Goal: Information Seeking & Learning: Learn about a topic

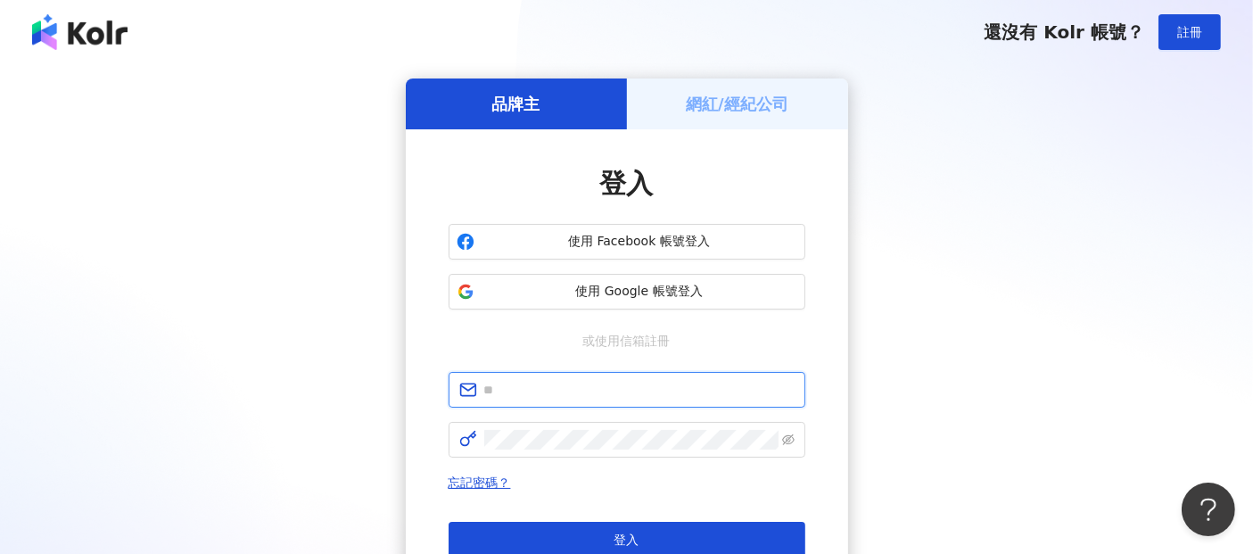
click at [638, 396] on input "text" at bounding box center [639, 390] width 310 height 20
type input "**********"
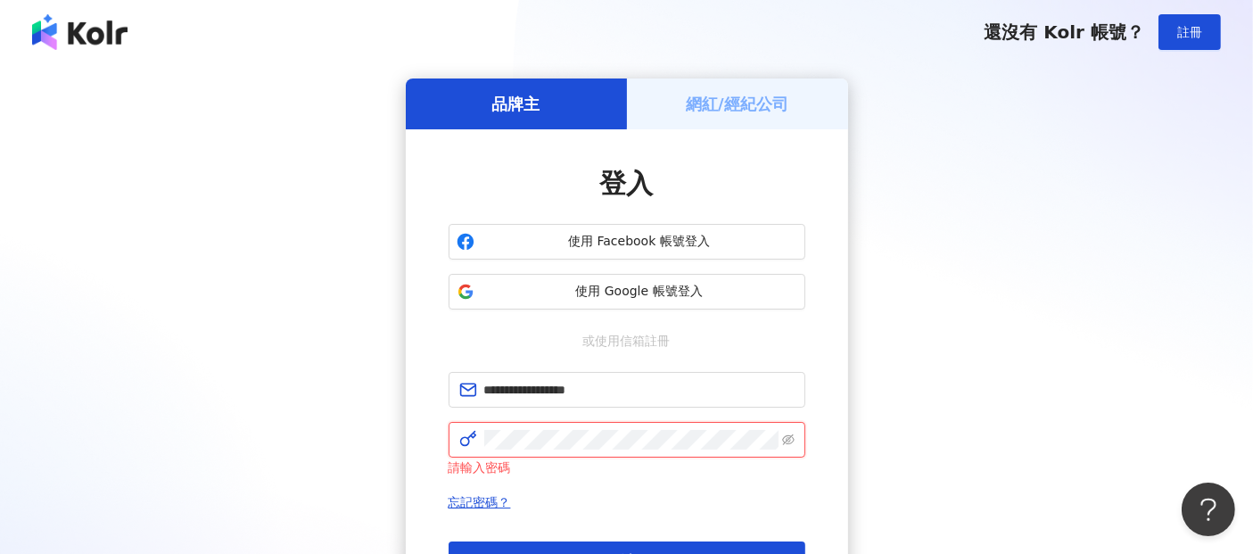
click button "登入" at bounding box center [626, 559] width 357 height 36
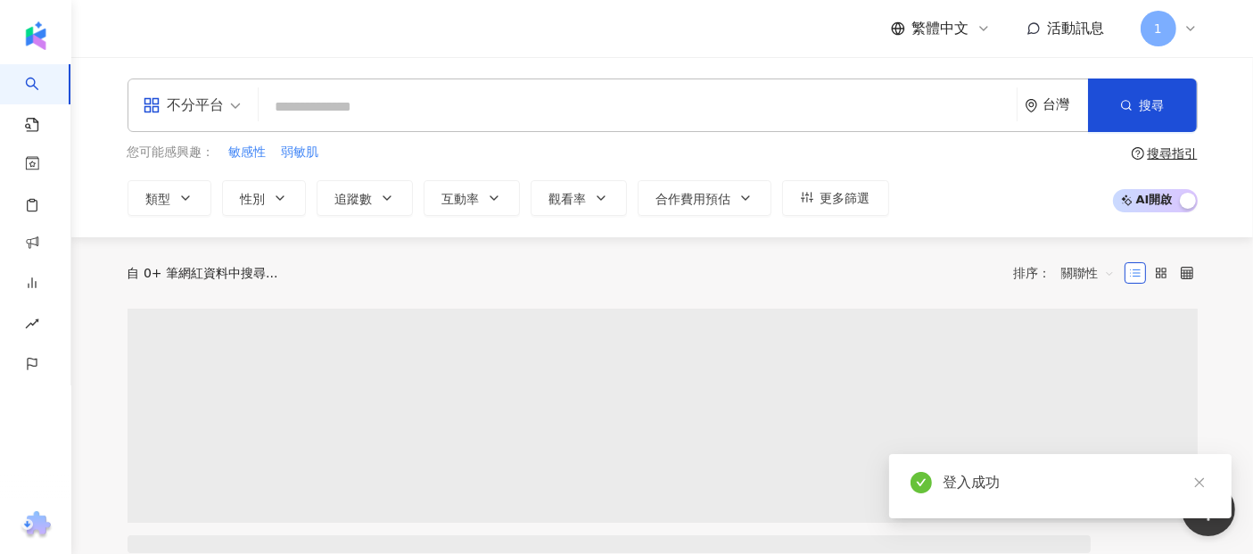
click at [1047, 103] on div "台灣" at bounding box center [1065, 104] width 45 height 15
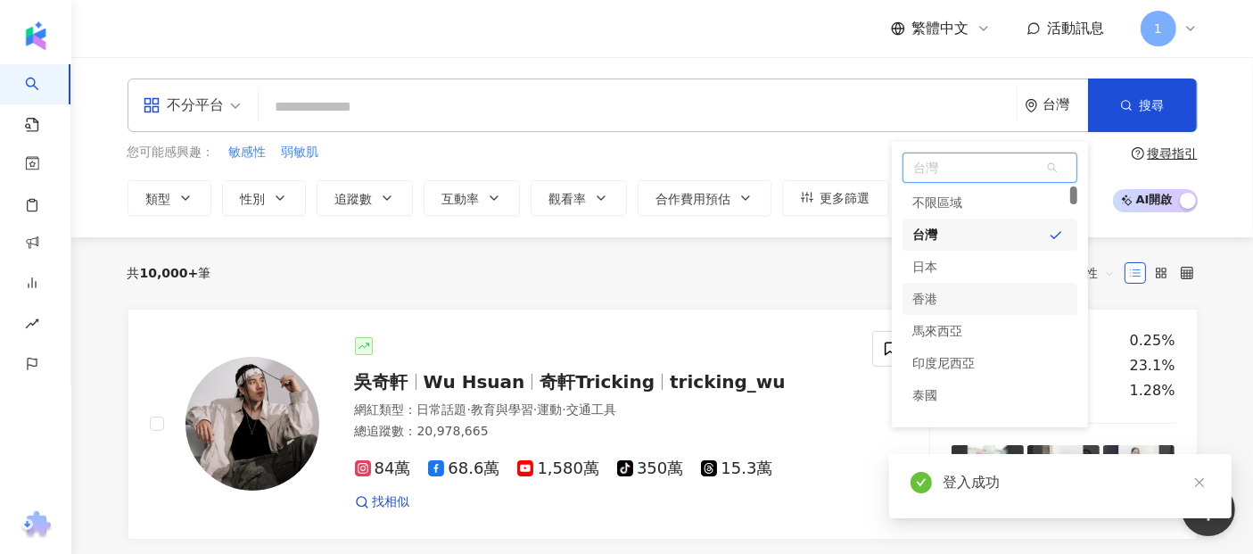
click at [953, 294] on div "香港" at bounding box center [989, 299] width 175 height 32
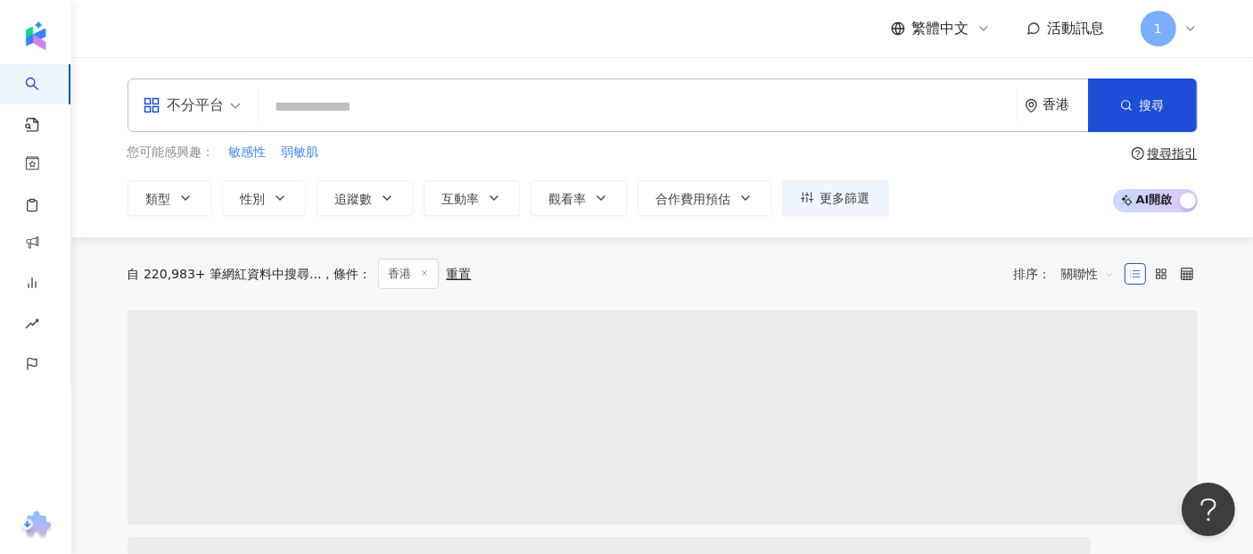
drag, startPoint x: 668, startPoint y: 100, endPoint x: 644, endPoint y: 111, distance: 26.3
click at [667, 103] on input "search" at bounding box center [638, 107] width 744 height 34
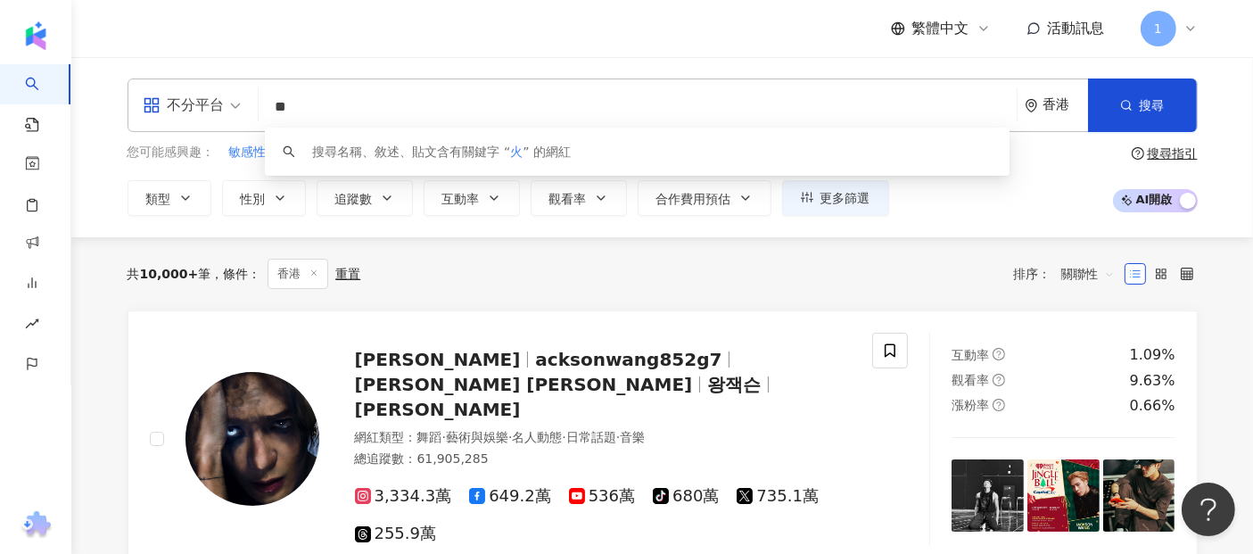
type input "*"
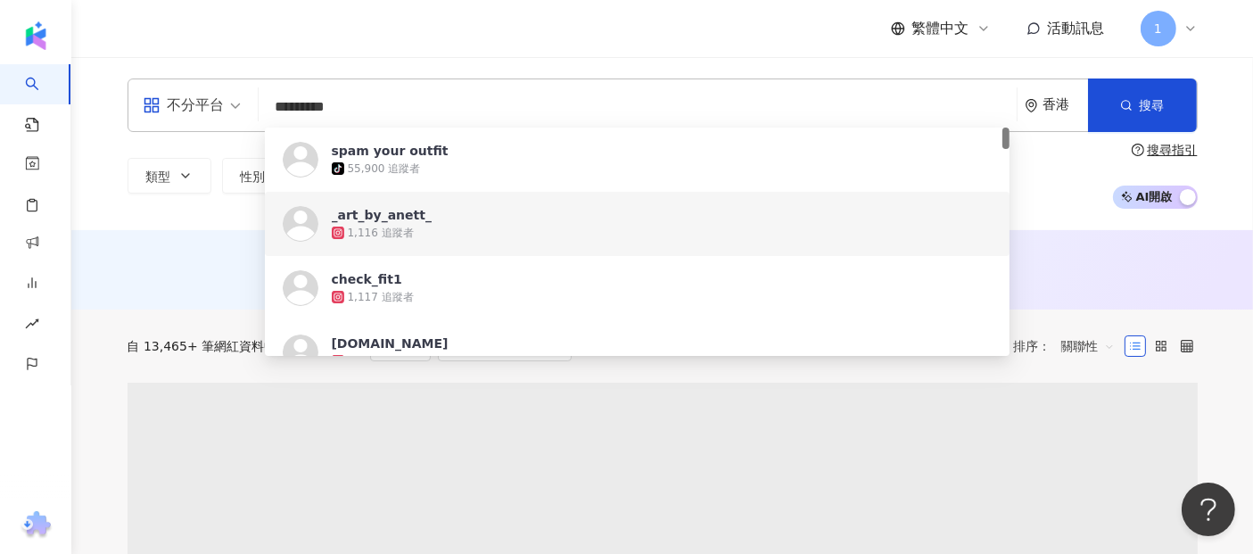
click at [150, 255] on div "AI 推薦 ： 無結果，請嘗試搜尋其他語言關鍵字或條件" at bounding box center [661, 269] width 1181 height 79
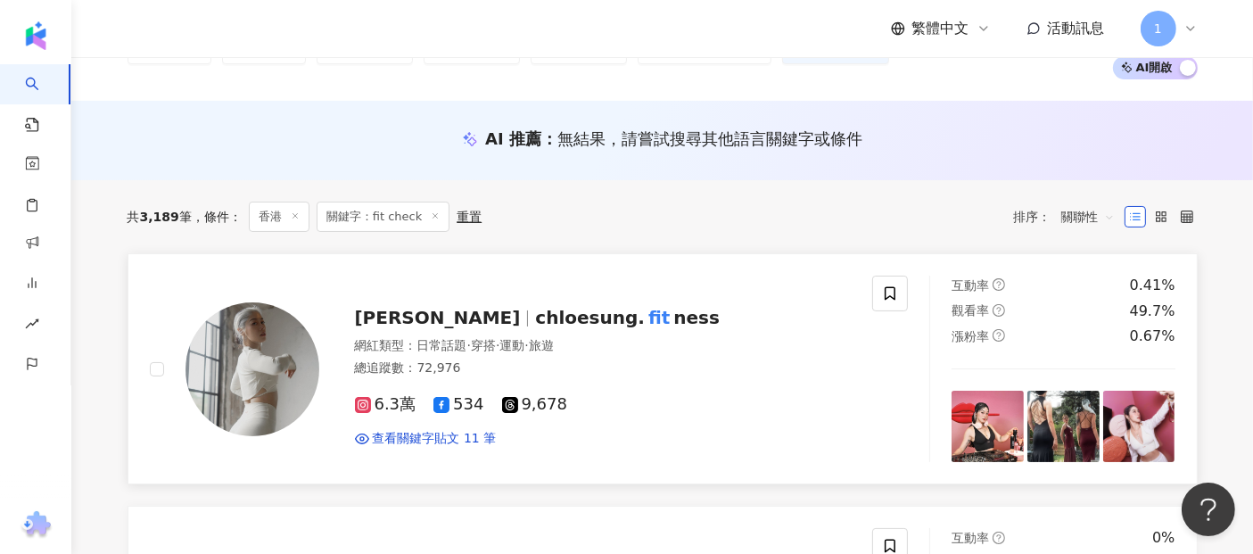
scroll to position [99, 0]
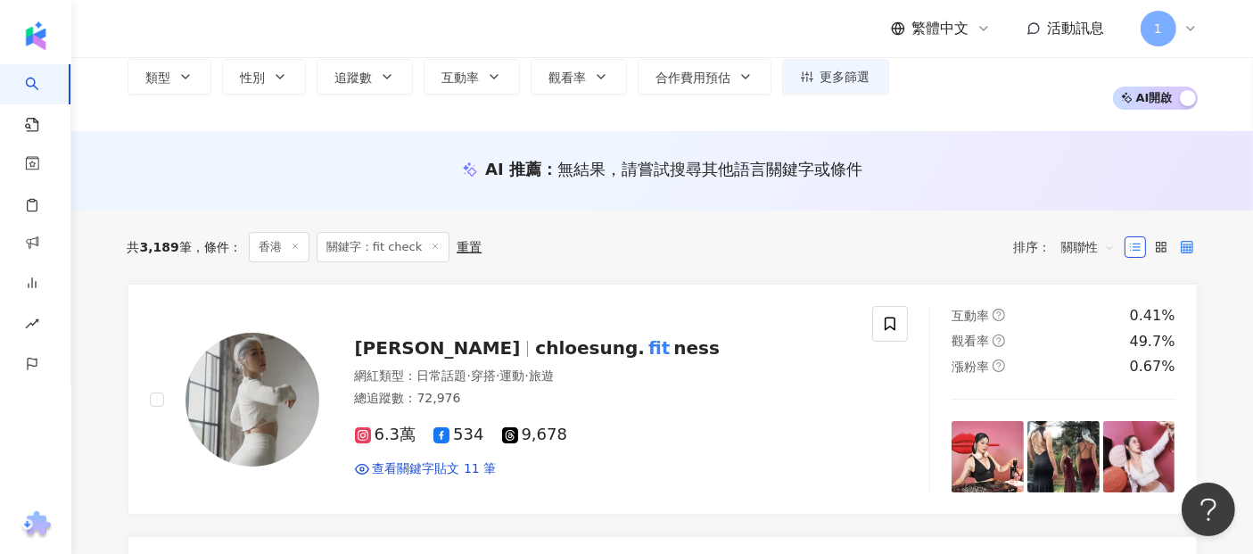
click at [1193, 245] on label at bounding box center [1186, 246] width 21 height 21
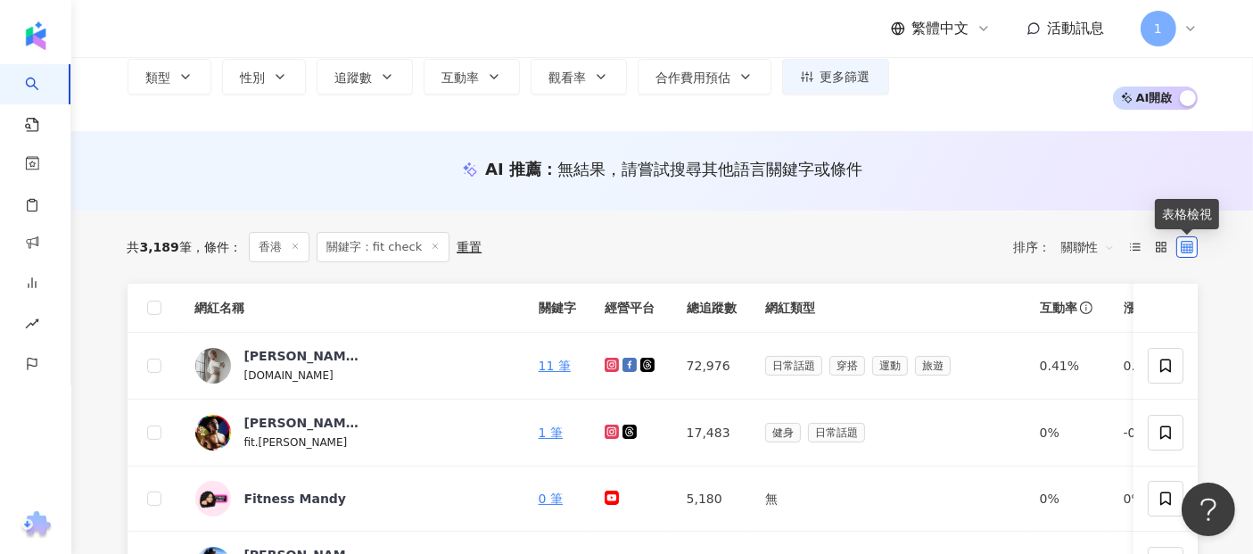
click at [1174, 248] on div at bounding box center [1160, 246] width 73 height 21
drag, startPoint x: 1166, startPoint y: 251, endPoint x: 1151, endPoint y: 260, distance: 17.6
click at [1166, 252] on icon at bounding box center [1161, 247] width 12 height 12
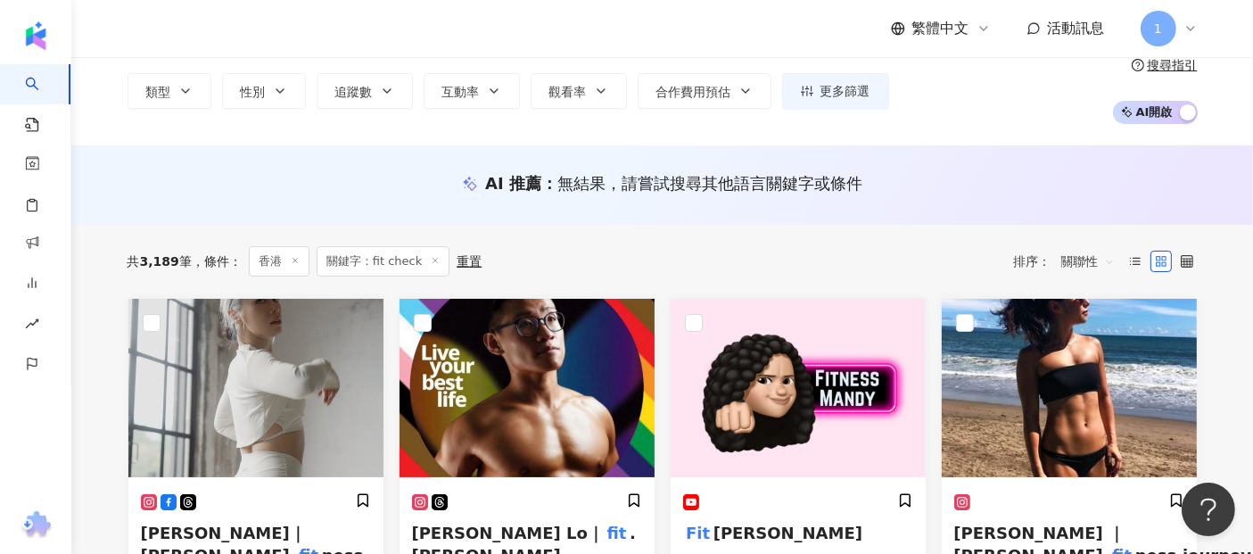
scroll to position [0, 0]
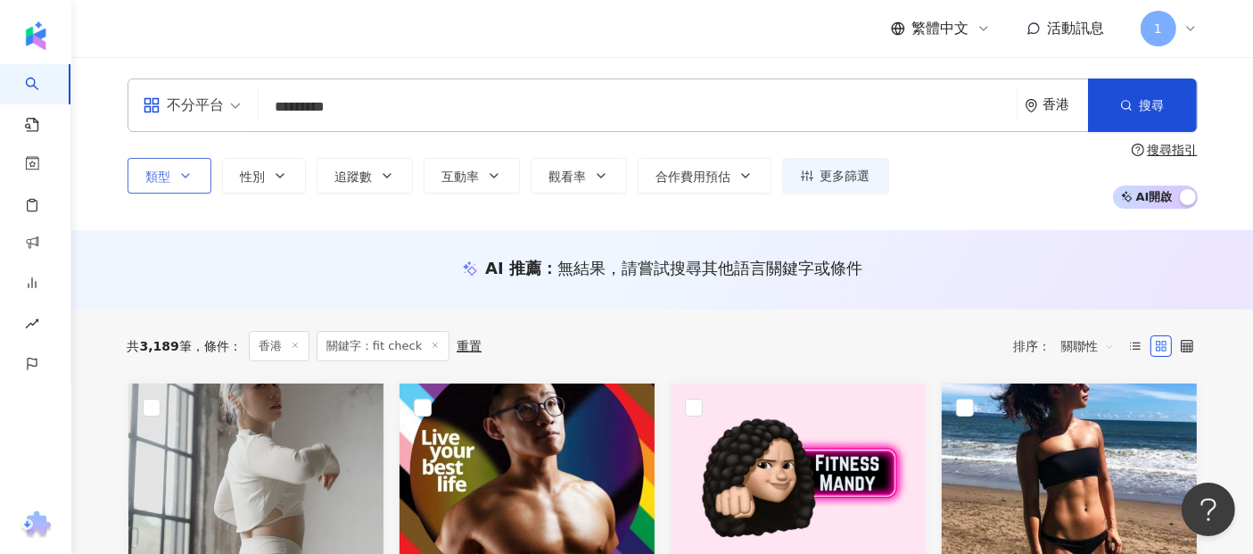
click at [159, 171] on span "類型" at bounding box center [158, 176] width 25 height 14
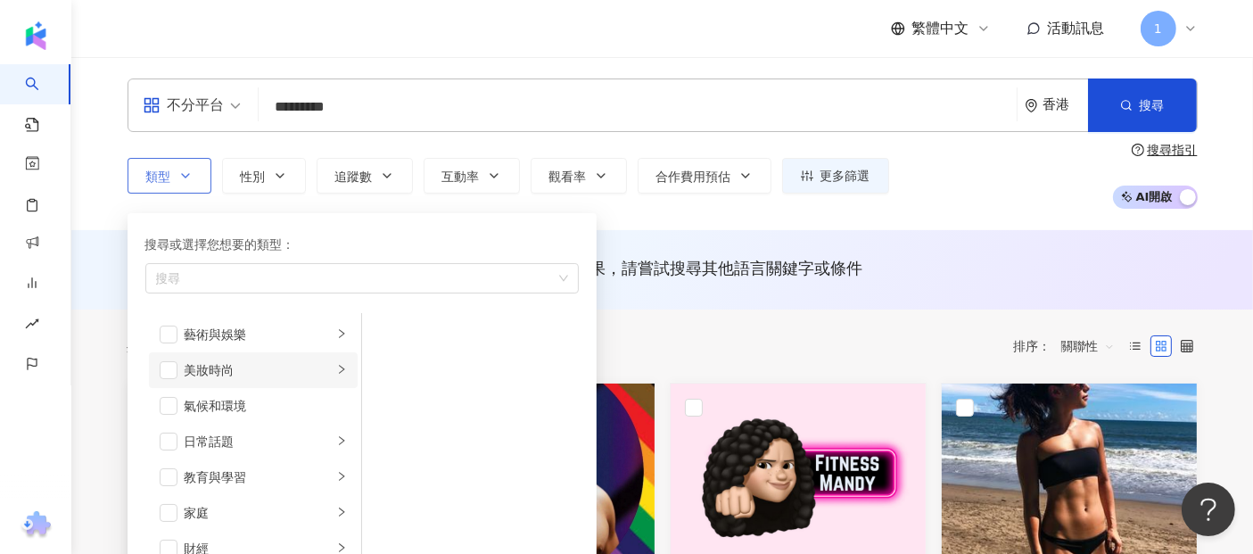
click at [319, 362] on li "美妝時尚" at bounding box center [253, 370] width 209 height 36
click at [415, 492] on div "穿搭" at bounding box center [482, 502] width 163 height 20
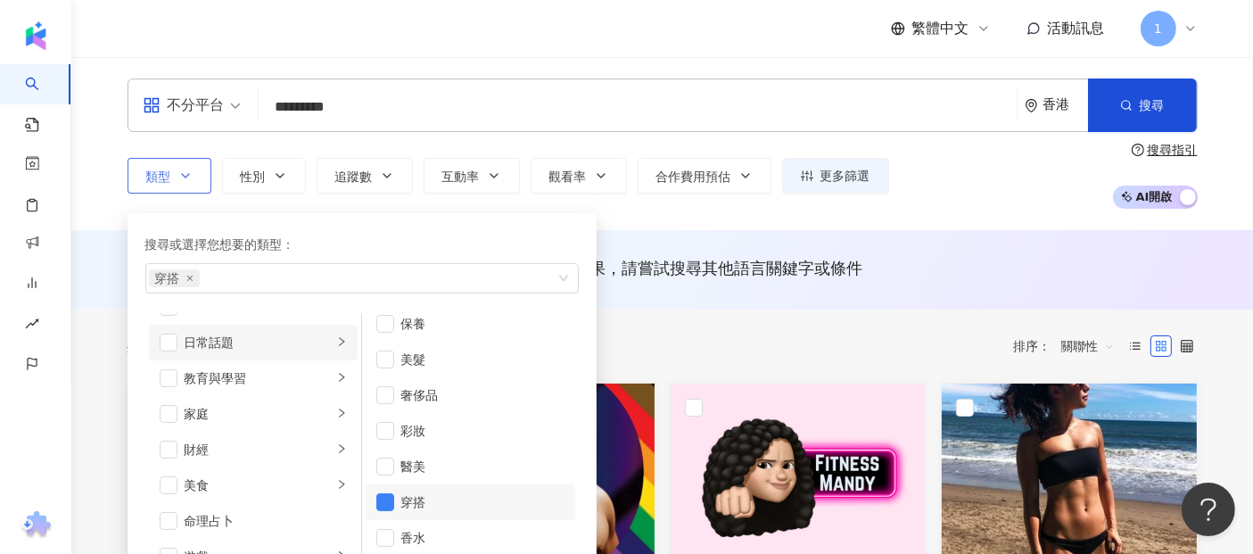
click at [287, 338] on div "日常話題" at bounding box center [259, 343] width 148 height 20
click at [306, 385] on div "教育與學習" at bounding box center [259, 378] width 148 height 20
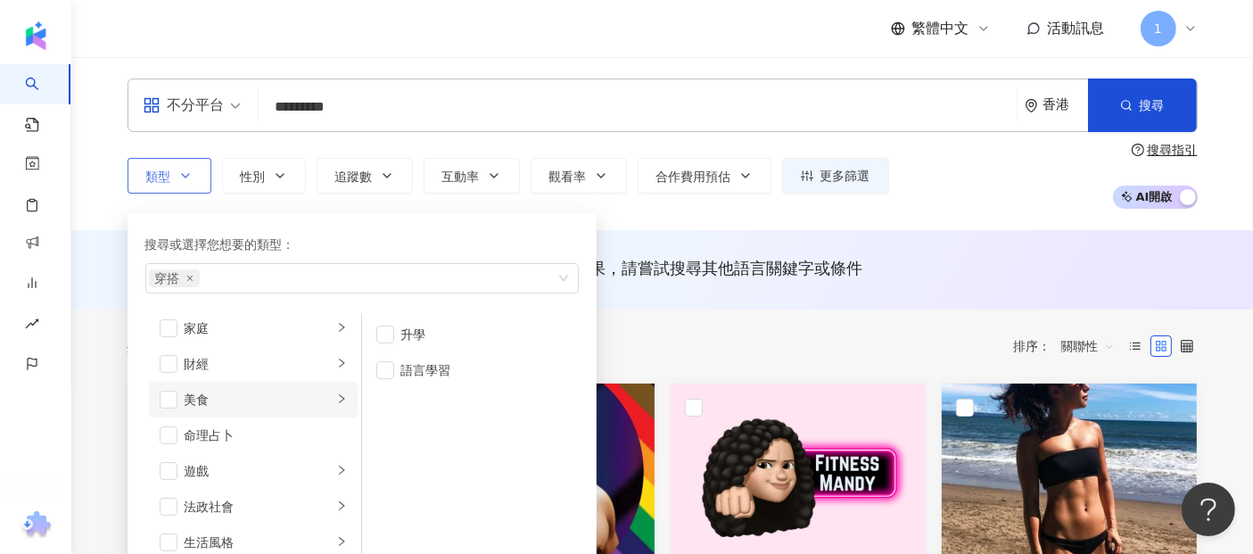
scroll to position [297, 0]
click at [302, 406] on li "法政社會" at bounding box center [253, 394] width 209 height 36
click at [303, 430] on div "生活風格" at bounding box center [259, 430] width 148 height 20
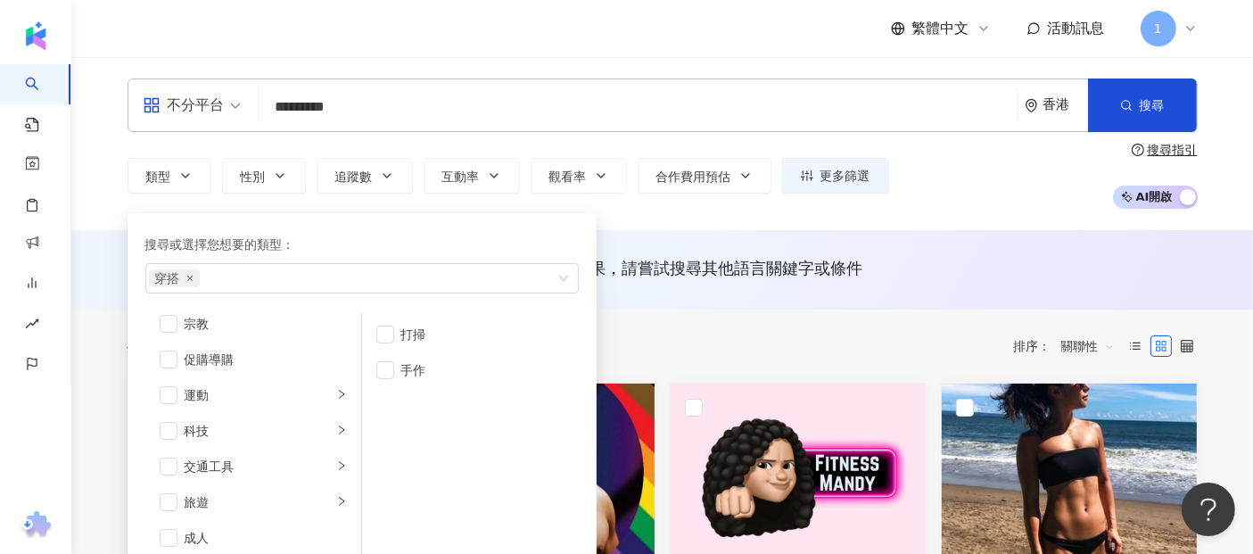
click at [93, 251] on div "AI 推薦 ： 無結果，請嘗試搜尋其他語言關鍵字或條件" at bounding box center [661, 269] width 1181 height 79
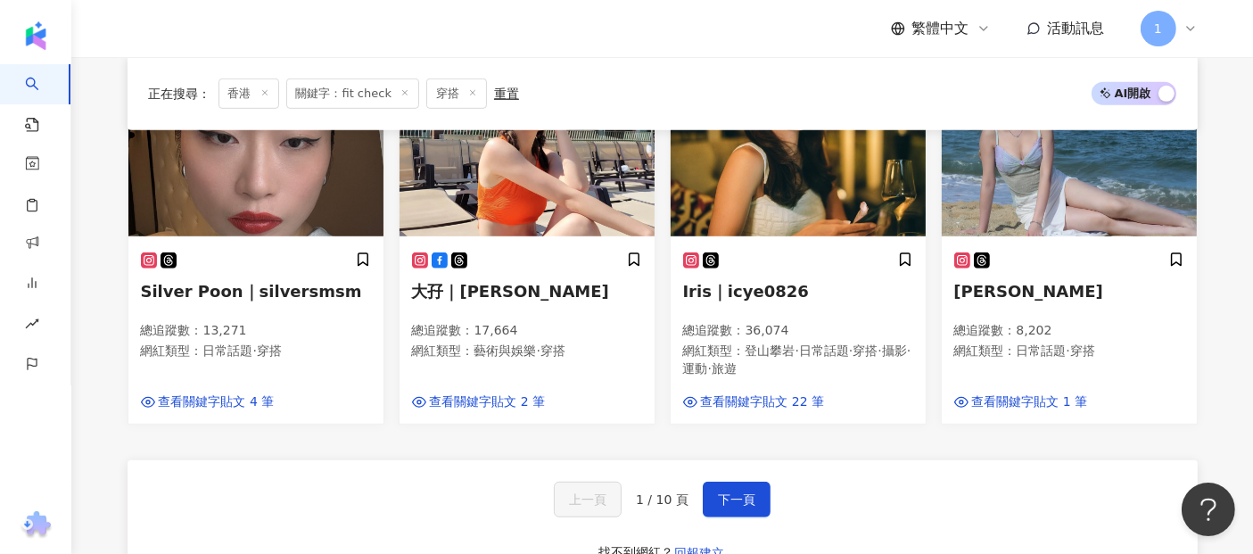
scroll to position [1188, 0]
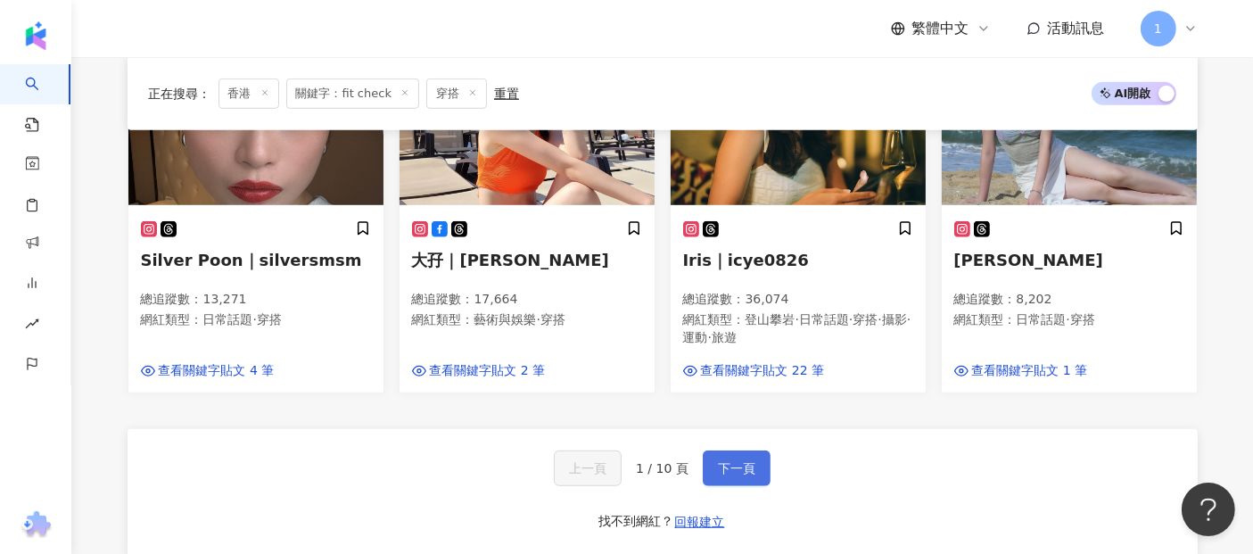
click at [736, 450] on button "下一頁" at bounding box center [737, 468] width 68 height 36
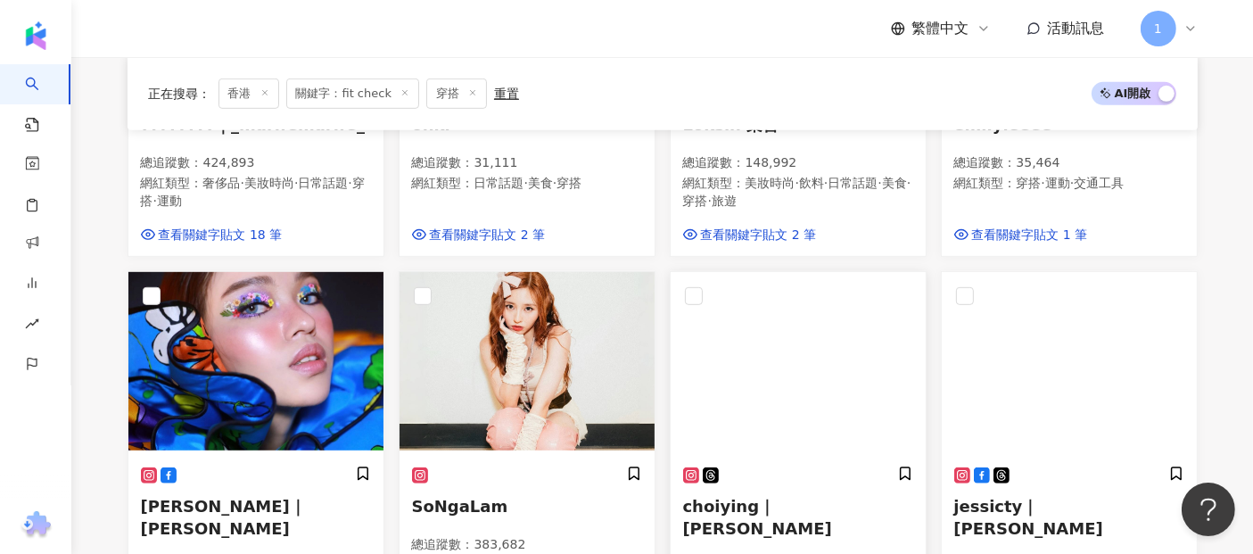
scroll to position [676, 0]
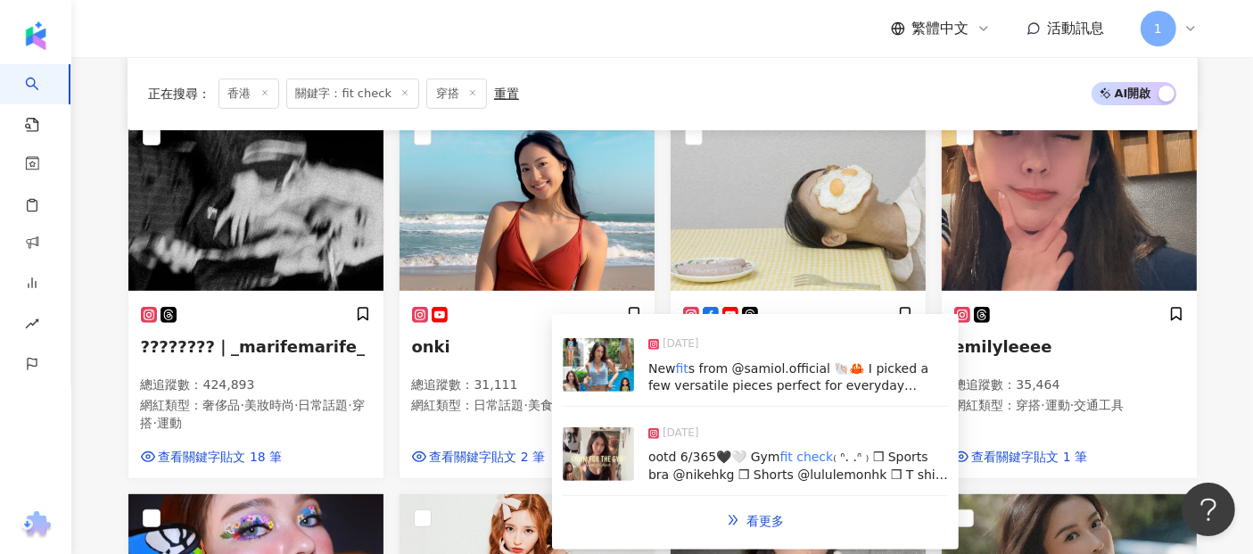
click at [735, 372] on span "s from @samiol.official 🐚🦀 I picked a few versatile pieces perfect for everyday…" at bounding box center [788, 403] width 280 height 84
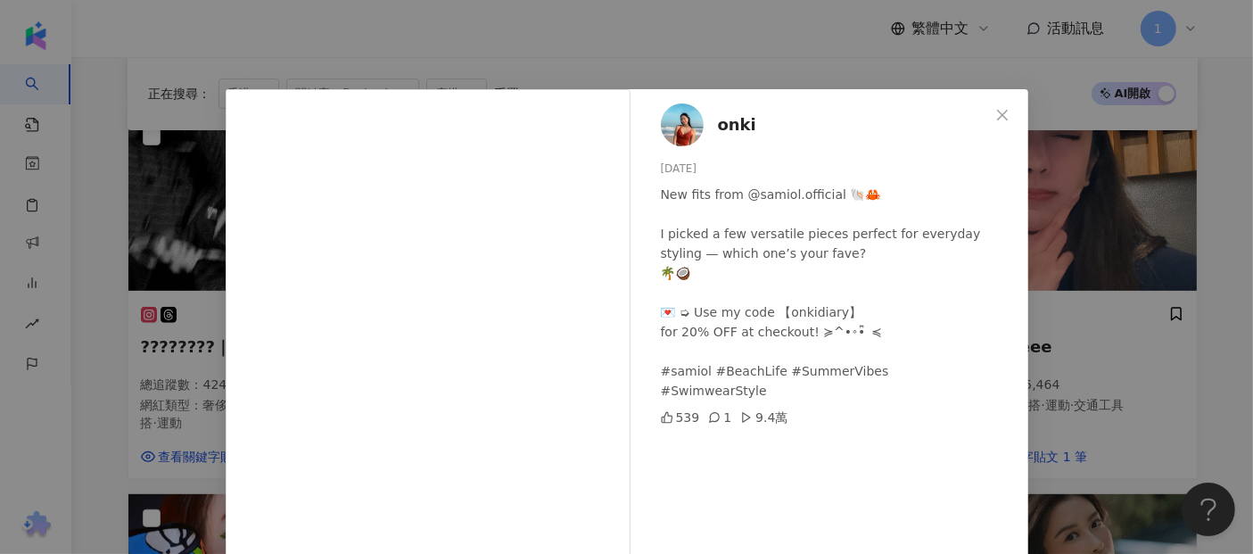
click at [987, 106] on button "Close" at bounding box center [1002, 115] width 36 height 36
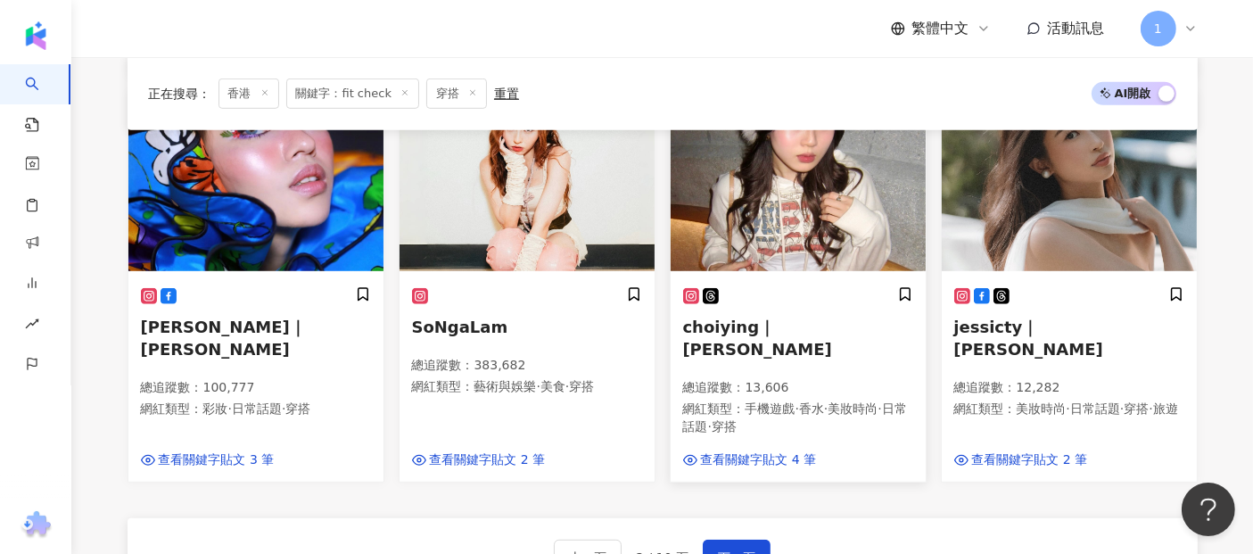
scroll to position [1171, 0]
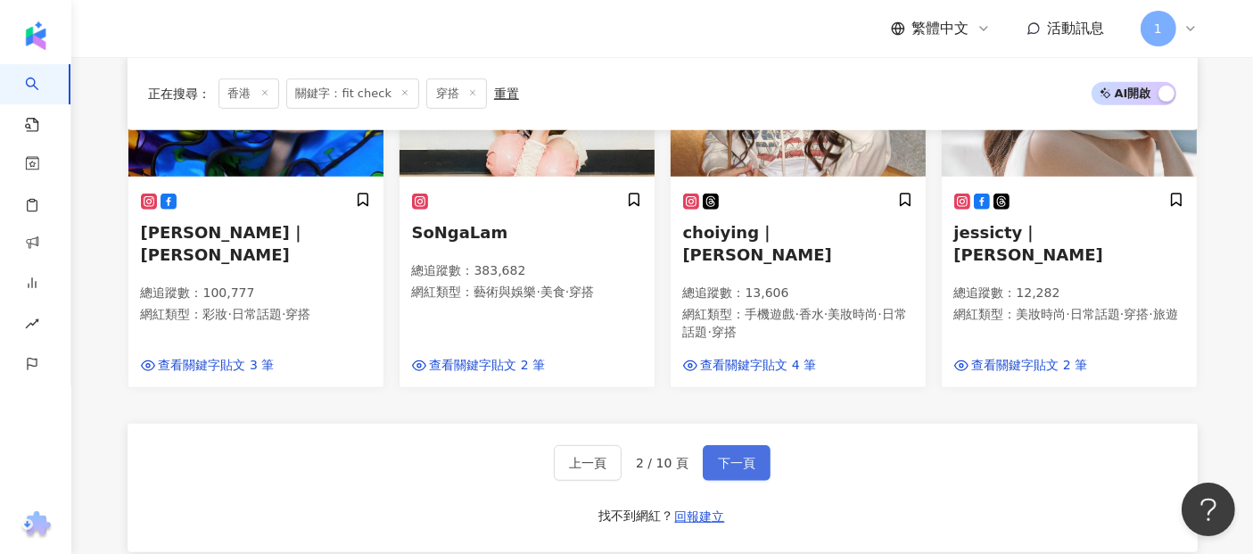
click at [700, 445] on div "上一頁 2 / 10 頁 下一頁" at bounding box center [662, 463] width 217 height 36
click at [719, 456] on span "下一頁" at bounding box center [736, 463] width 37 height 14
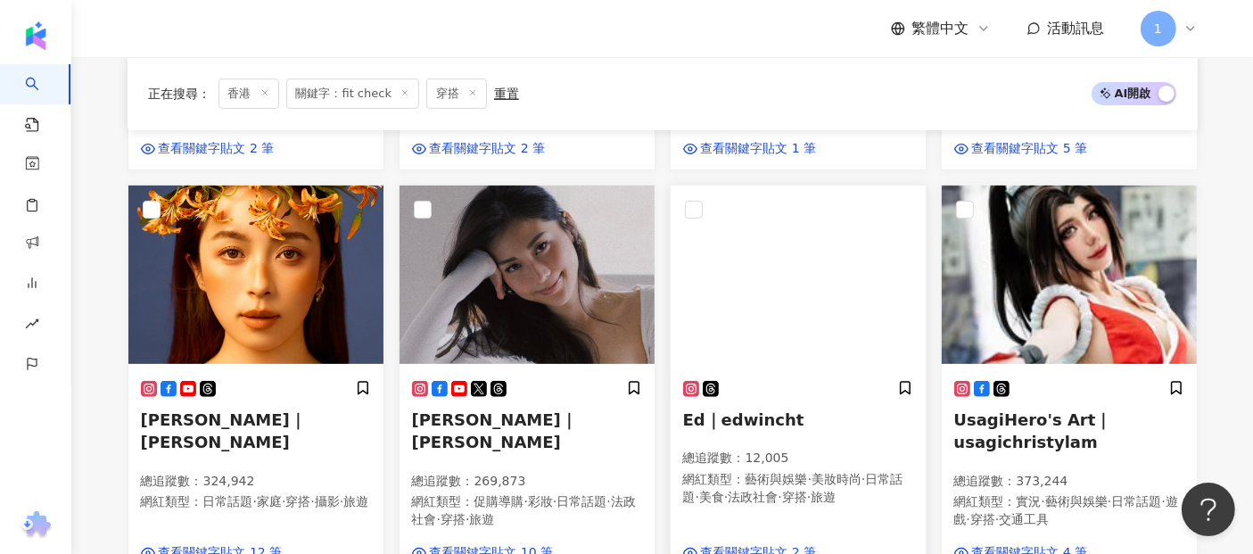
scroll to position [713, 0]
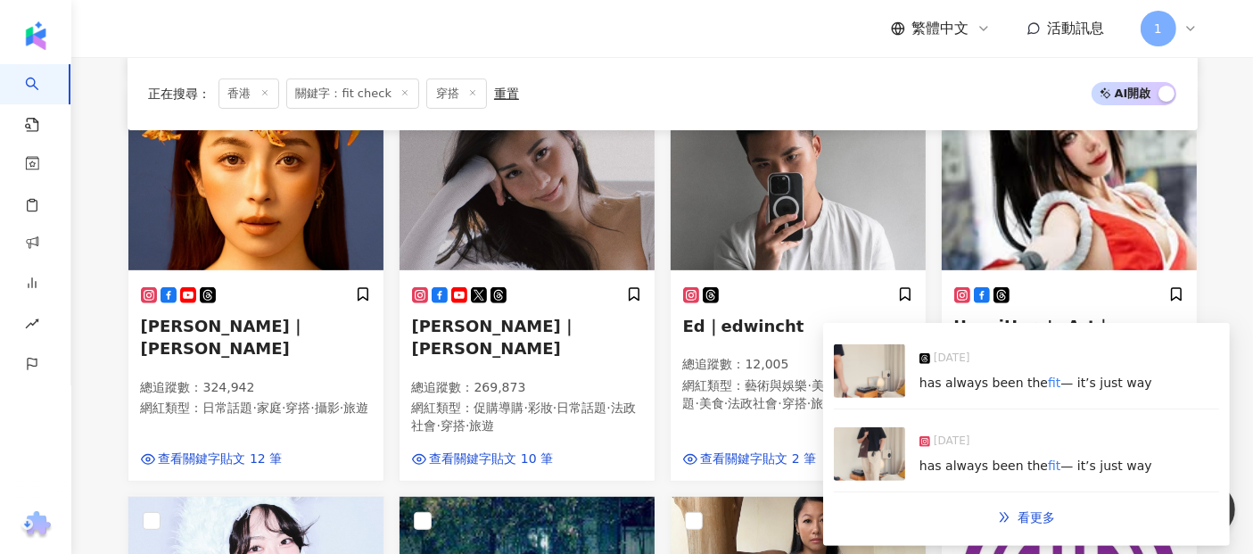
click at [875, 455] on img at bounding box center [869, 453] width 71 height 53
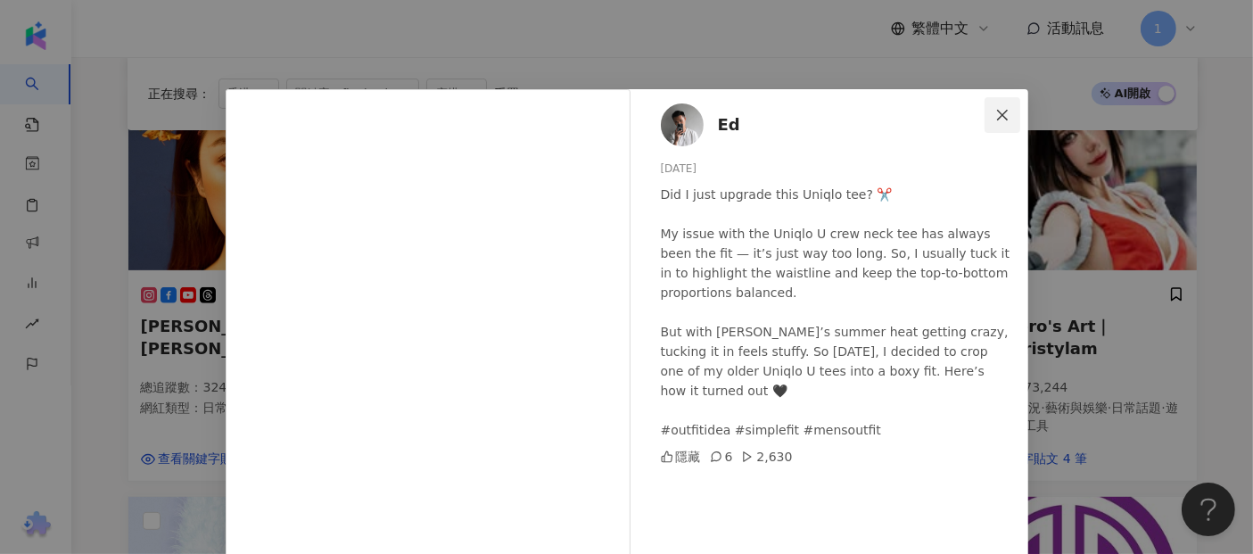
click at [996, 111] on icon "close" at bounding box center [1002, 115] width 14 height 14
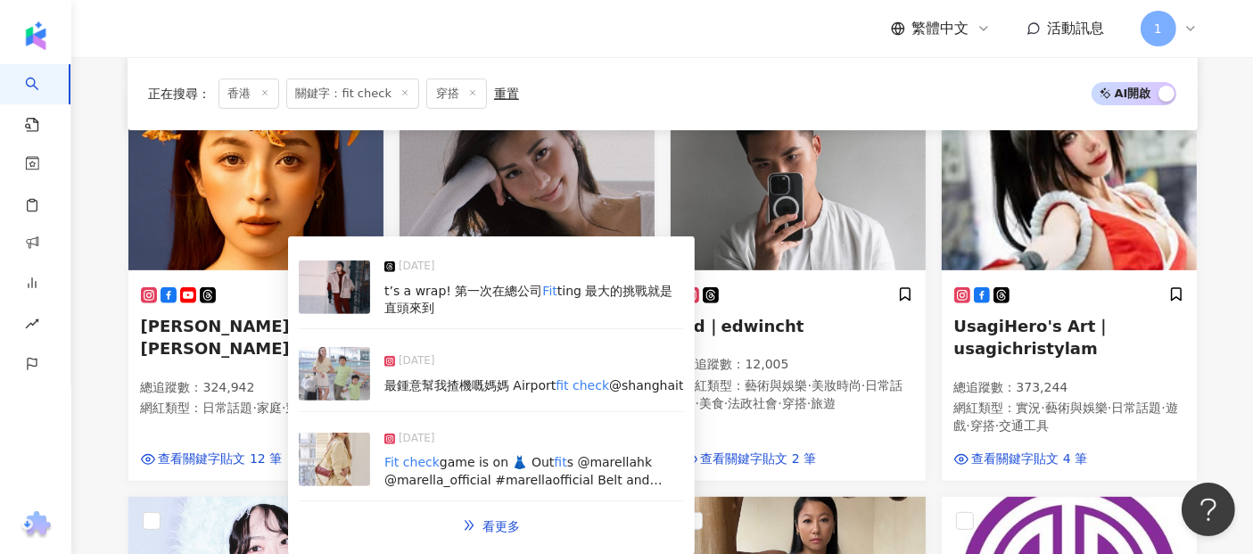
click at [354, 376] on img at bounding box center [334, 373] width 71 height 53
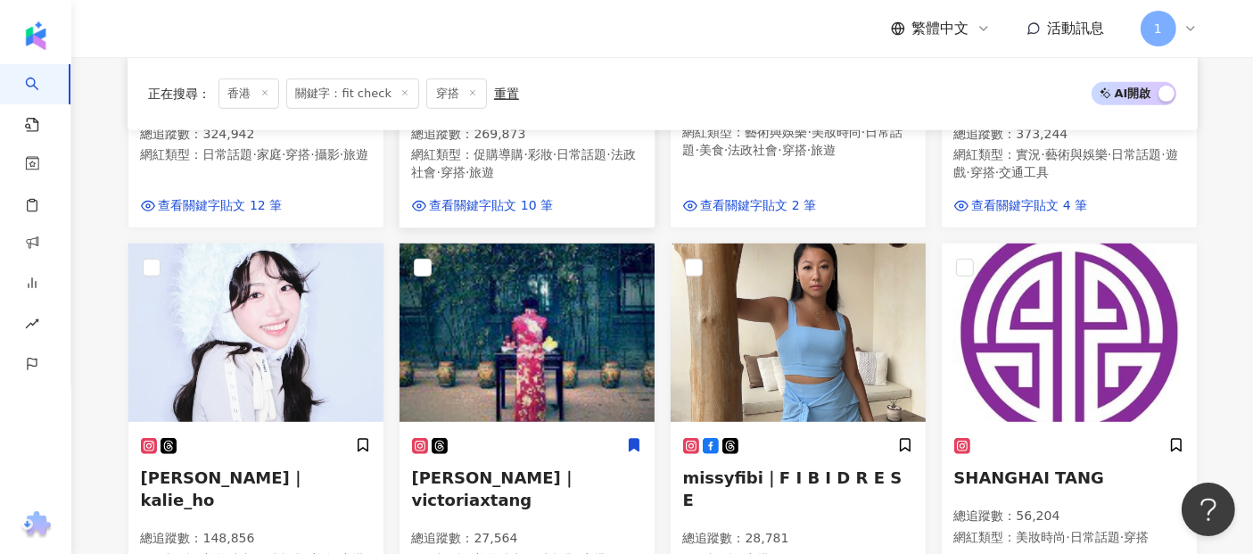
scroll to position [1208, 0]
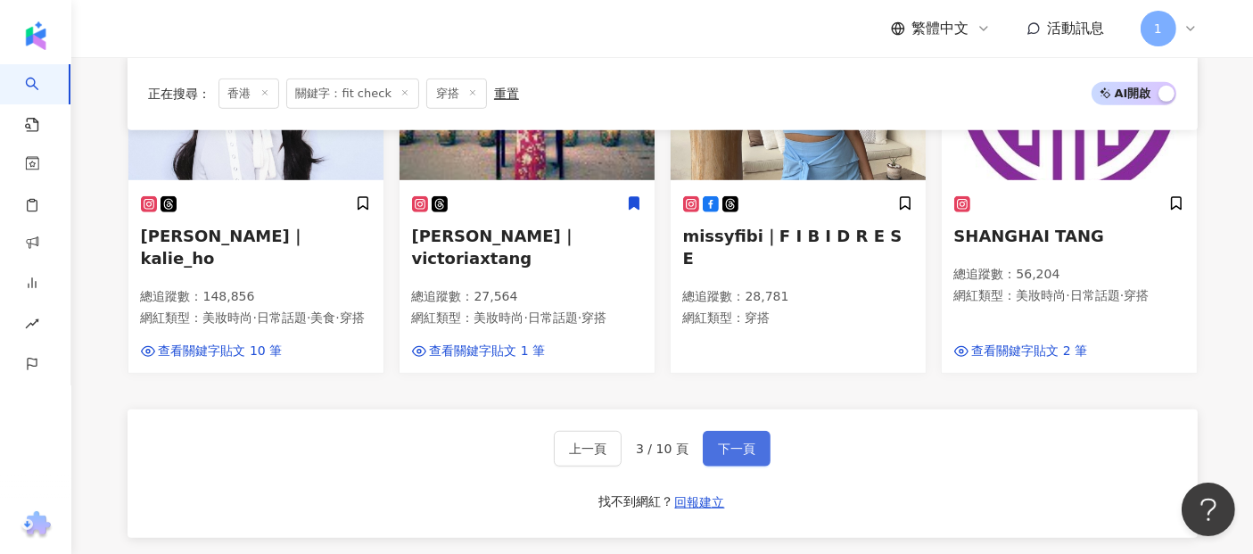
click at [726, 431] on button "下一頁" at bounding box center [737, 449] width 68 height 36
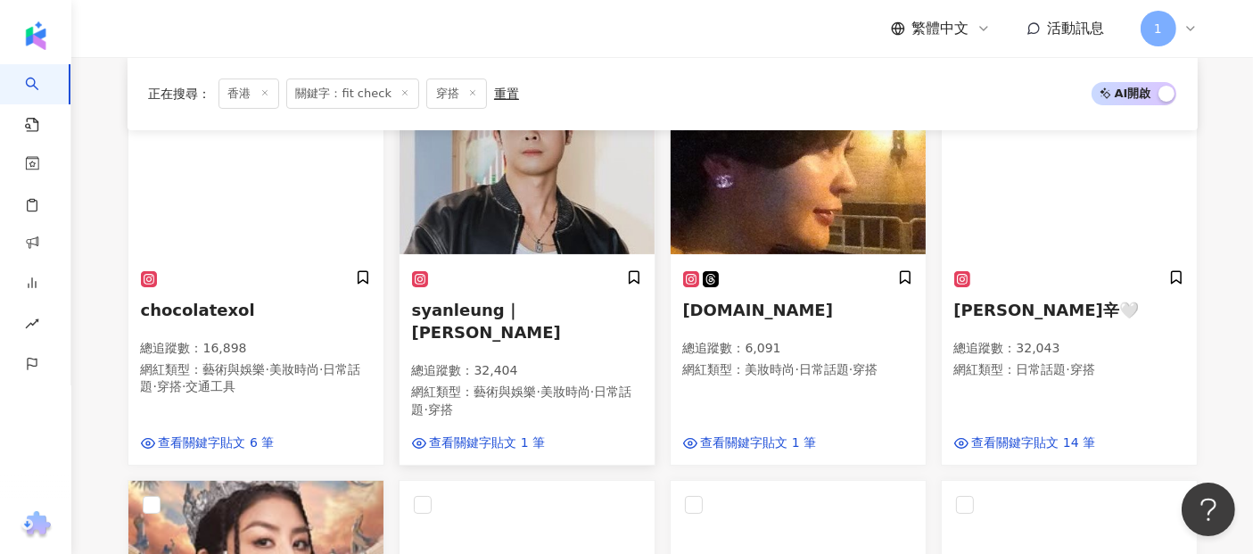
scroll to position [402, 0]
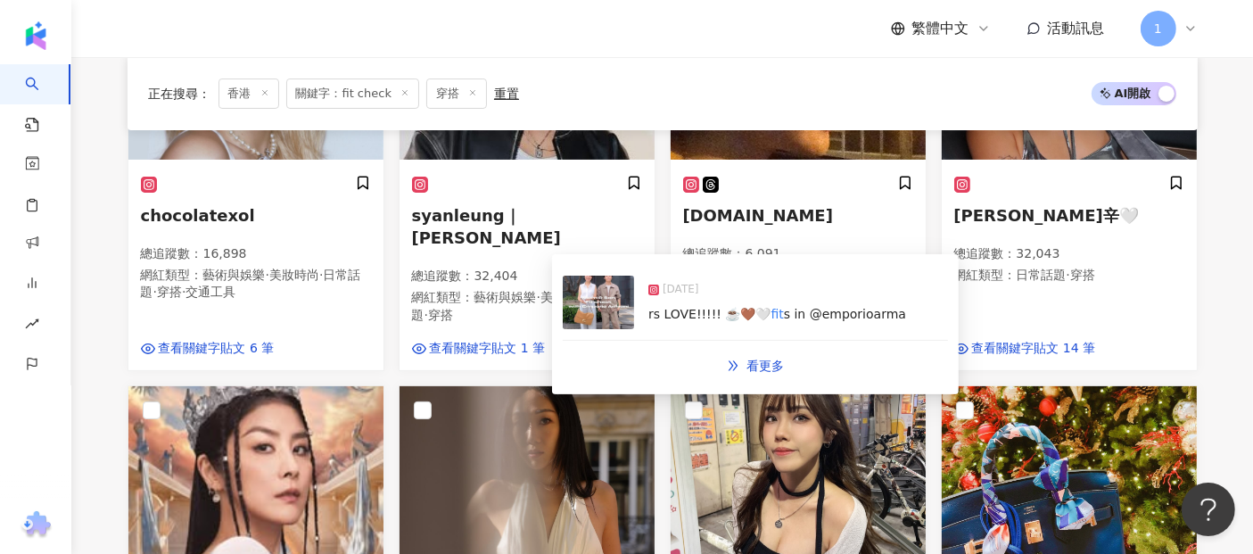
click at [624, 309] on img at bounding box center [598, 301] width 71 height 53
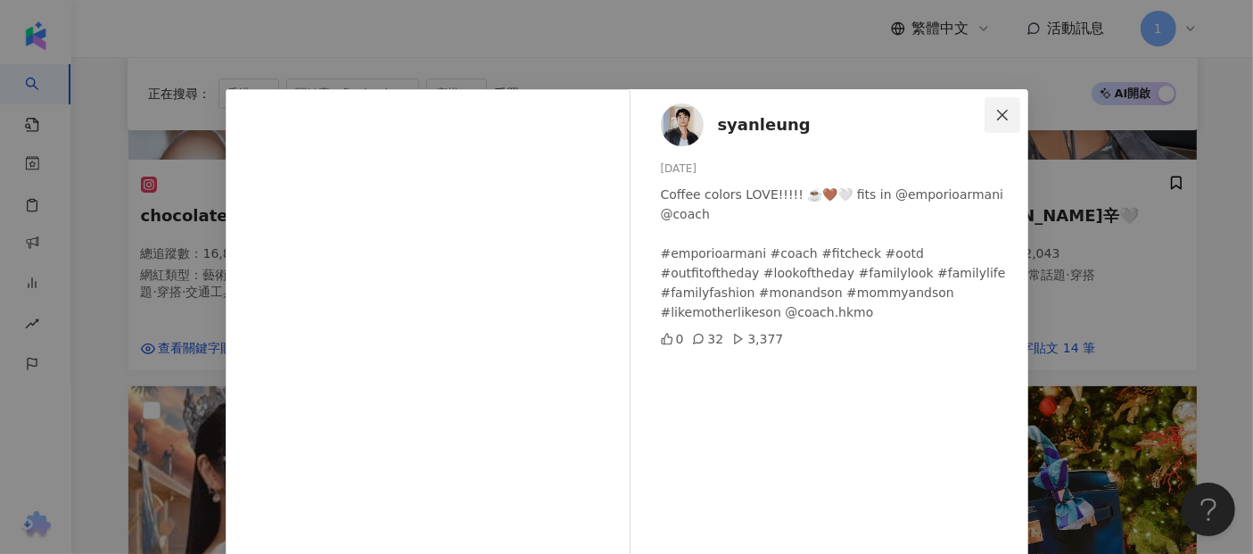
click at [997, 104] on button "Close" at bounding box center [1002, 115] width 36 height 36
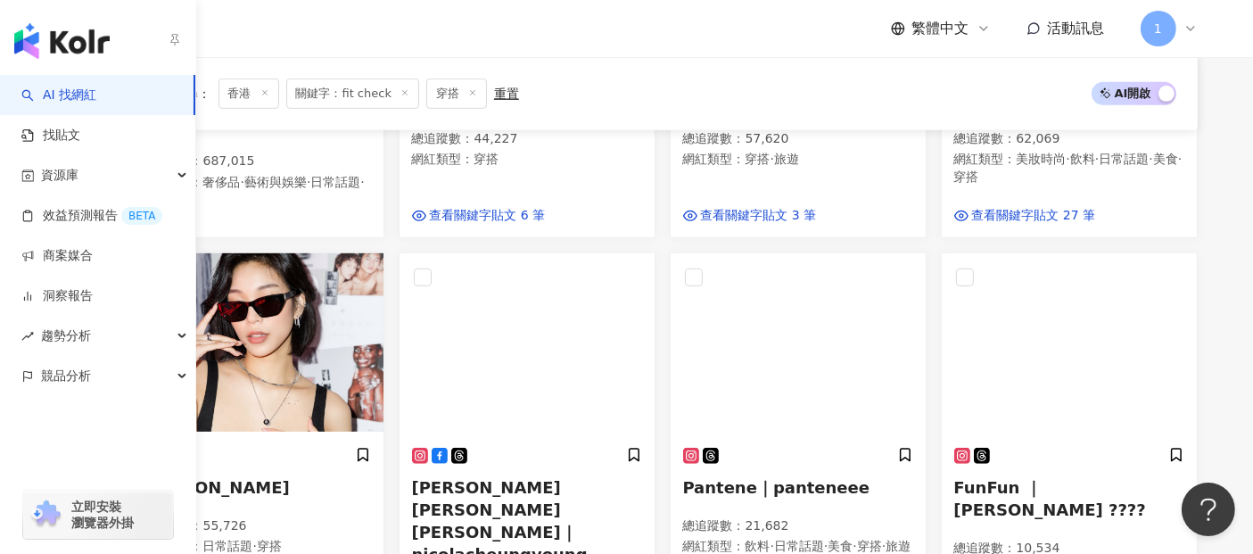
scroll to position [1095, 0]
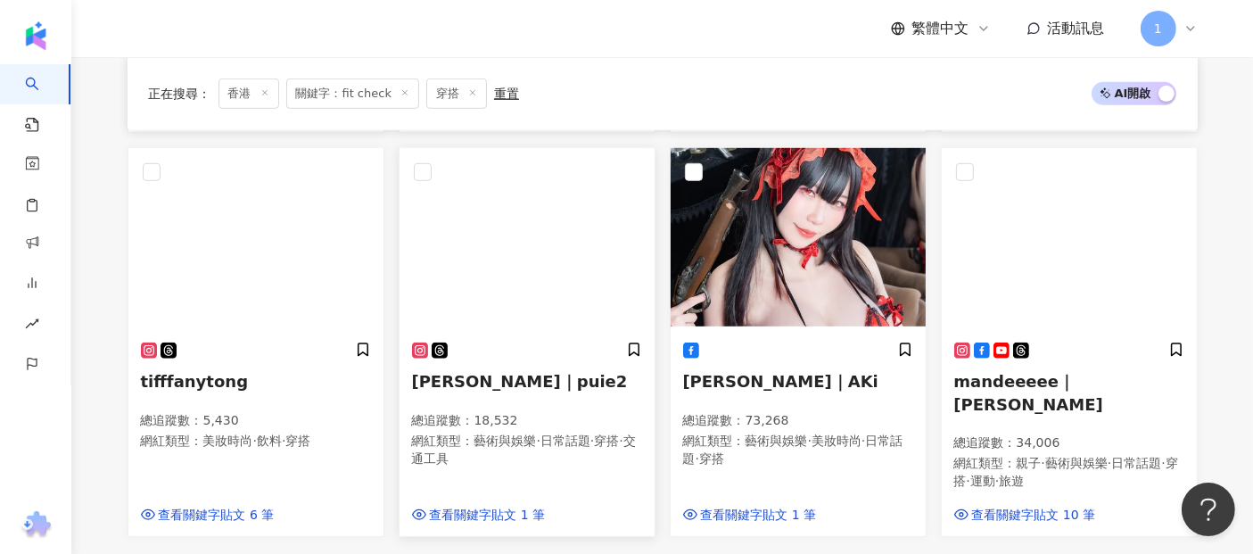
scroll to position [1104, 0]
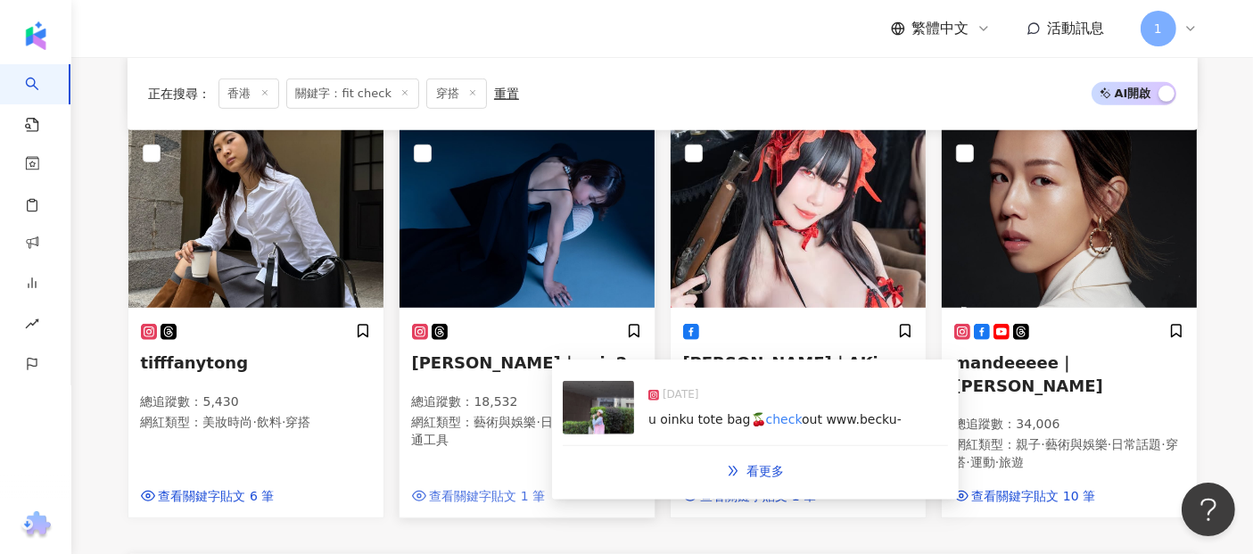
click at [488, 488] on span "查看關鍵字貼文 1 筆" at bounding box center [488, 497] width 116 height 18
click at [654, 422] on span "u oinku tote bag🍒" at bounding box center [707, 419] width 118 height 14
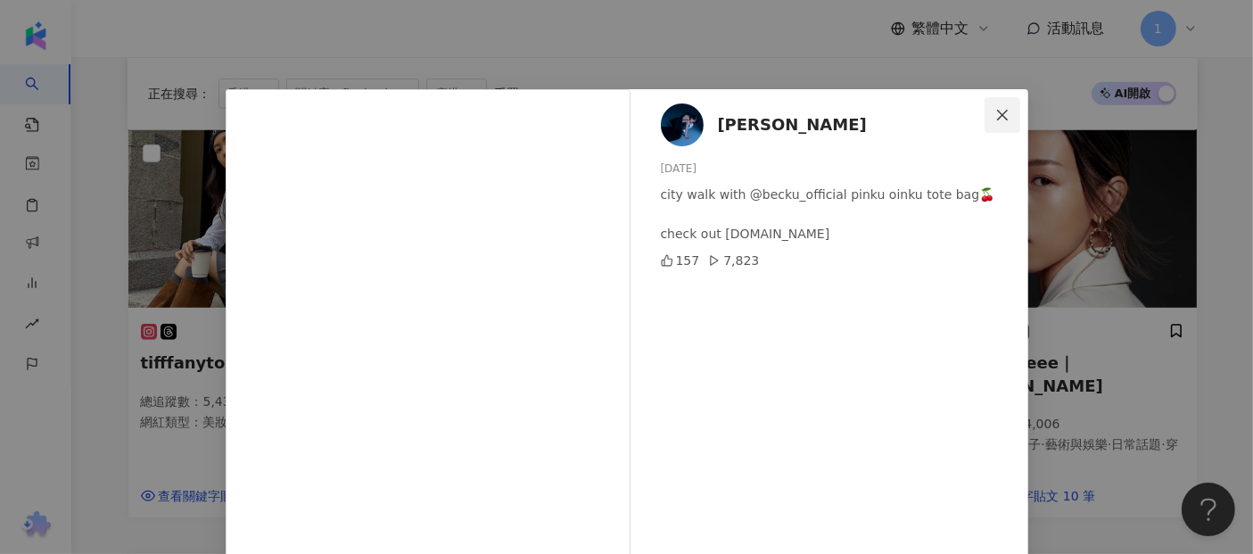
click at [988, 105] on button "Close" at bounding box center [1002, 115] width 36 height 36
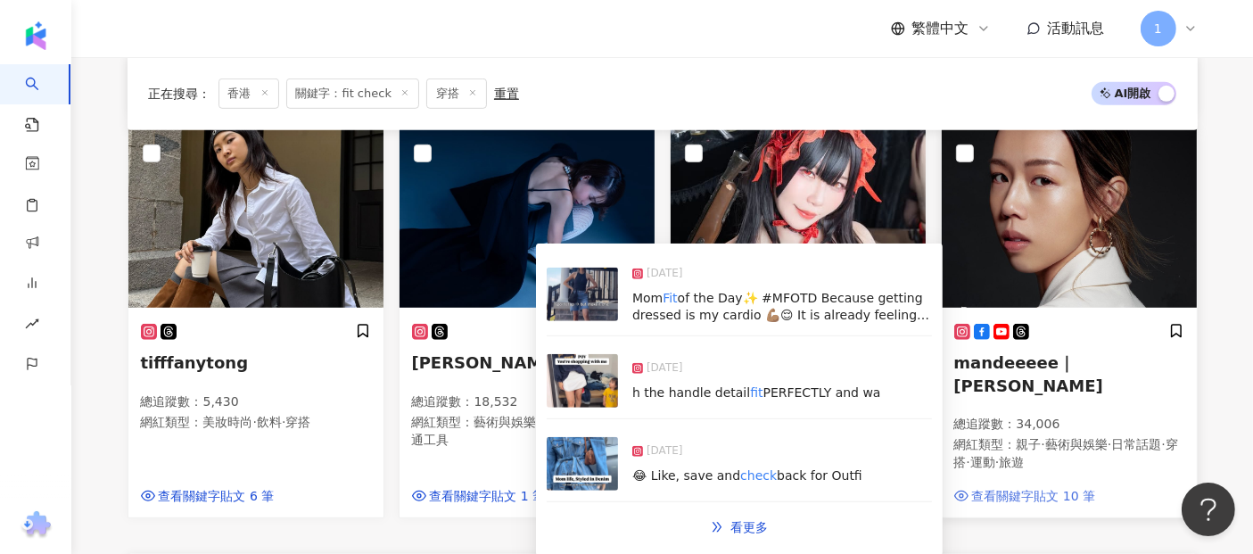
click at [1024, 488] on span "查看關鍵字貼文 10 筆" at bounding box center [1034, 497] width 124 height 18
click at [821, 300] on span "of the Day✨ #MFOTD Because getting dressed is my cardio 💪🏽😌 It is already feeli…" at bounding box center [780, 324] width 297 height 67
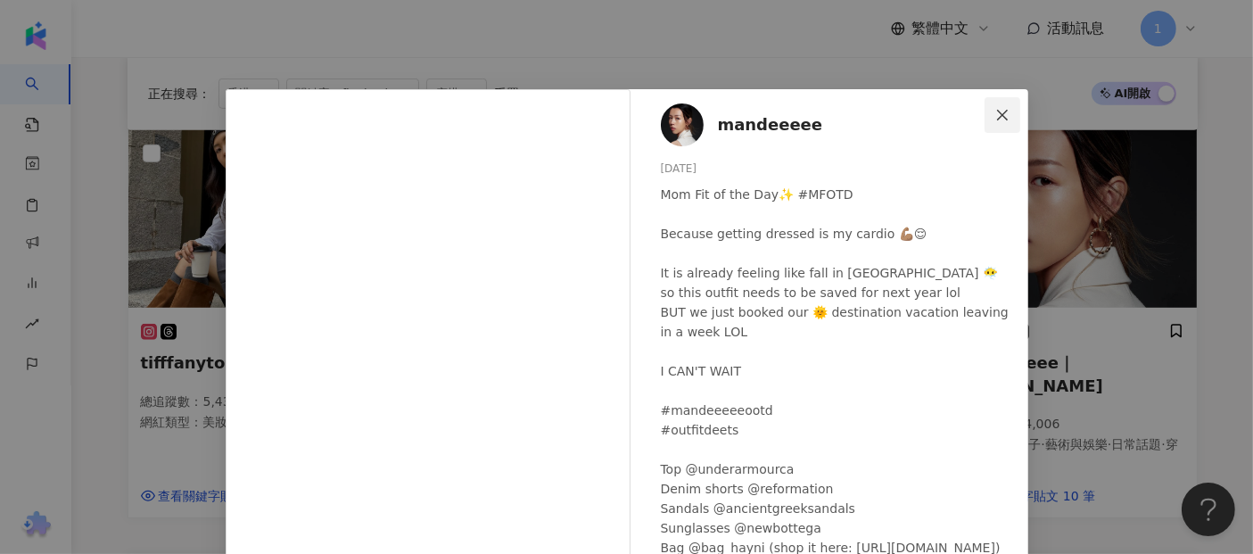
click at [995, 113] on icon "close" at bounding box center [1002, 115] width 14 height 14
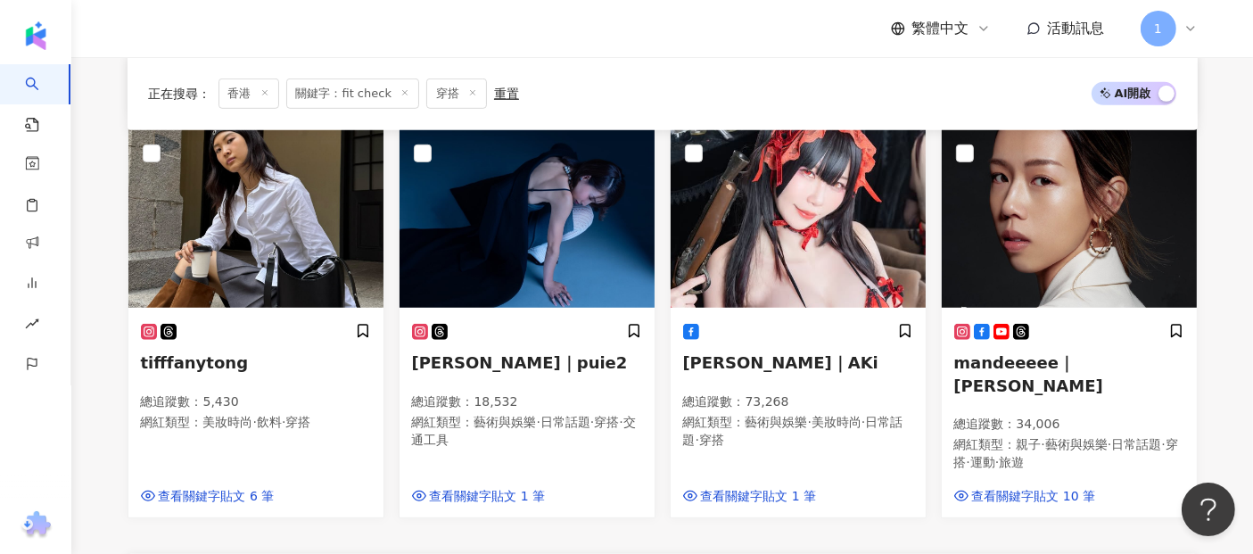
click at [120, 320] on div "tifffanytong 總追蹤數 ： 5,430 網紅類型 ： 美妝時尚 · 飲料 · 穿搭 查看關鍵字貼文 6 筆" at bounding box center [255, 323] width 271 height 390
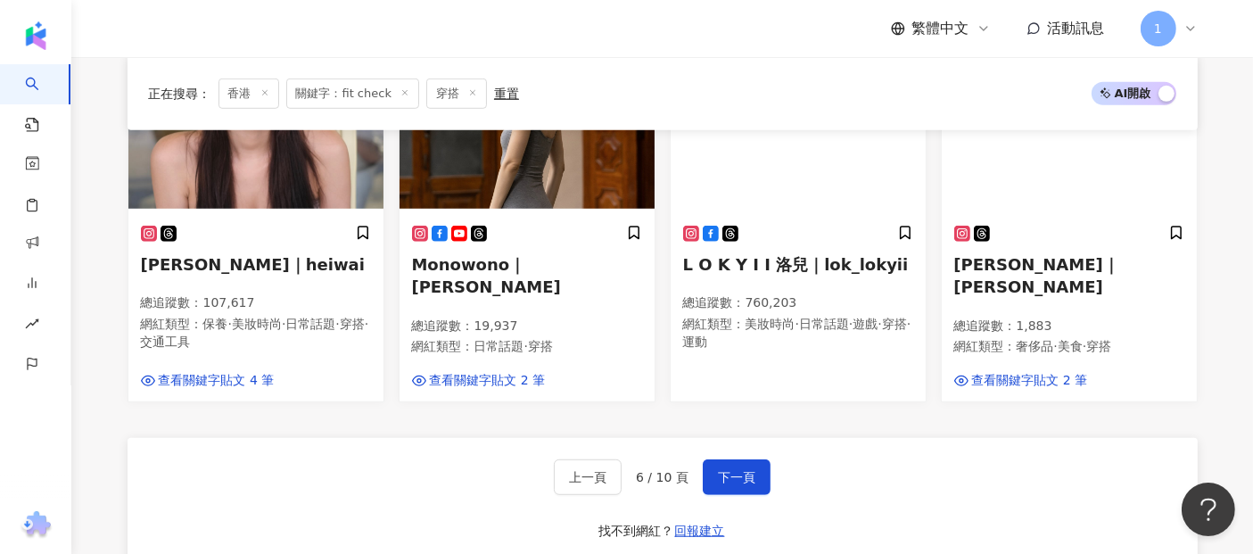
scroll to position [1188, 0]
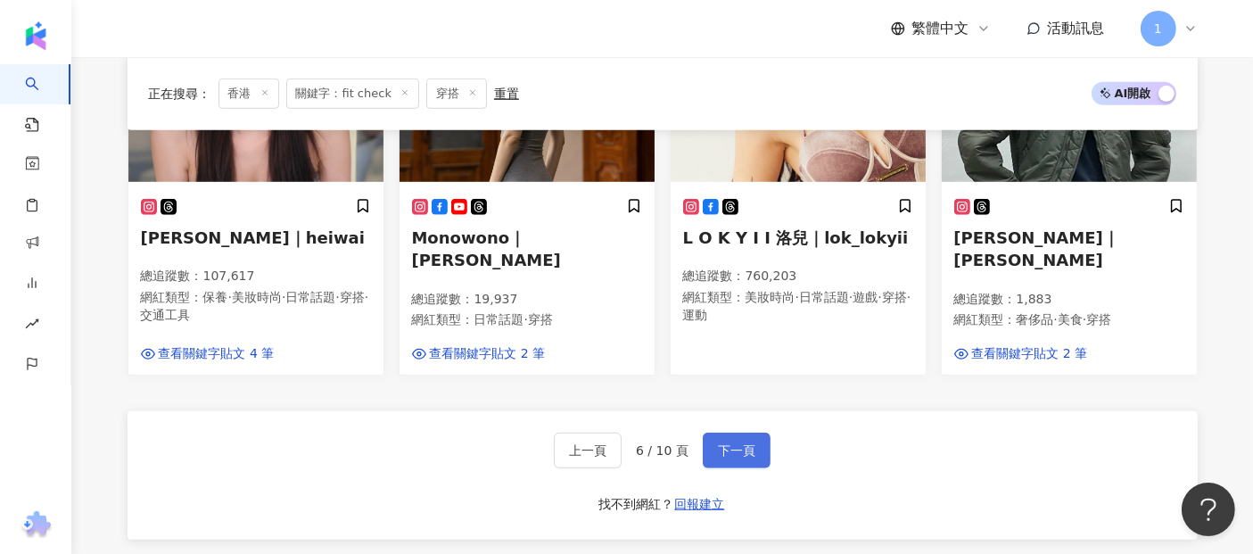
click at [731, 436] on button "下一頁" at bounding box center [737, 450] width 68 height 36
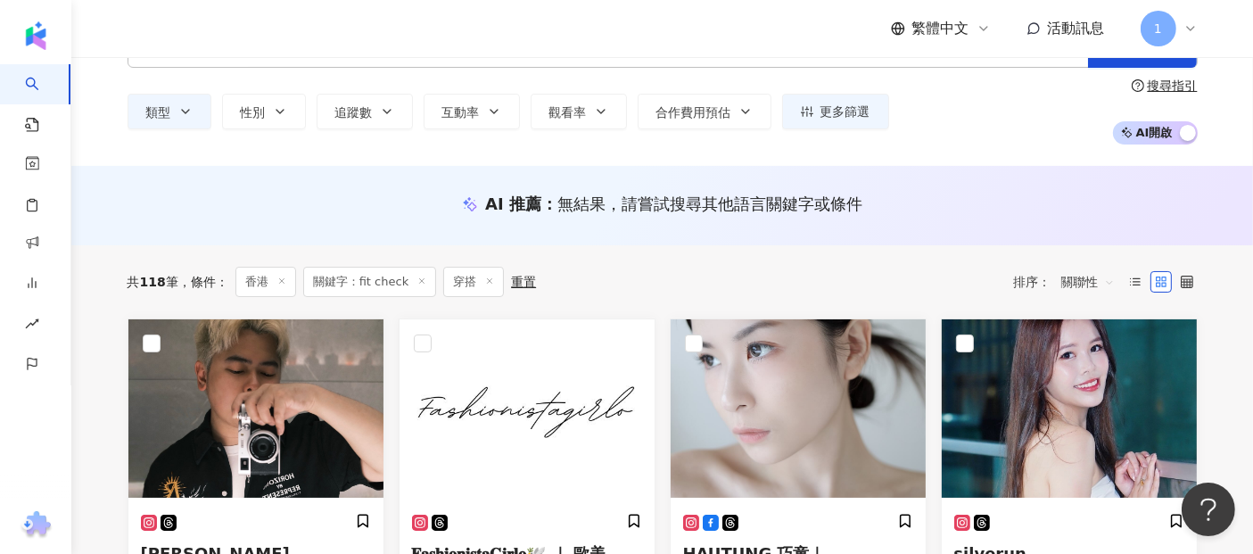
scroll to position [0, 0]
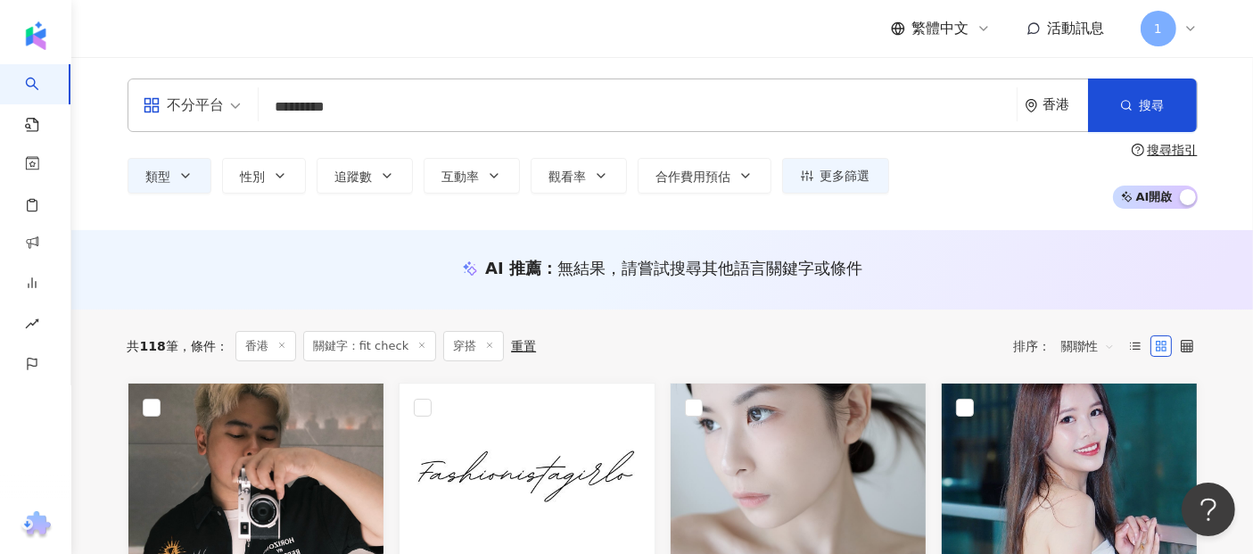
click at [424, 97] on input "*********" at bounding box center [638, 107] width 744 height 34
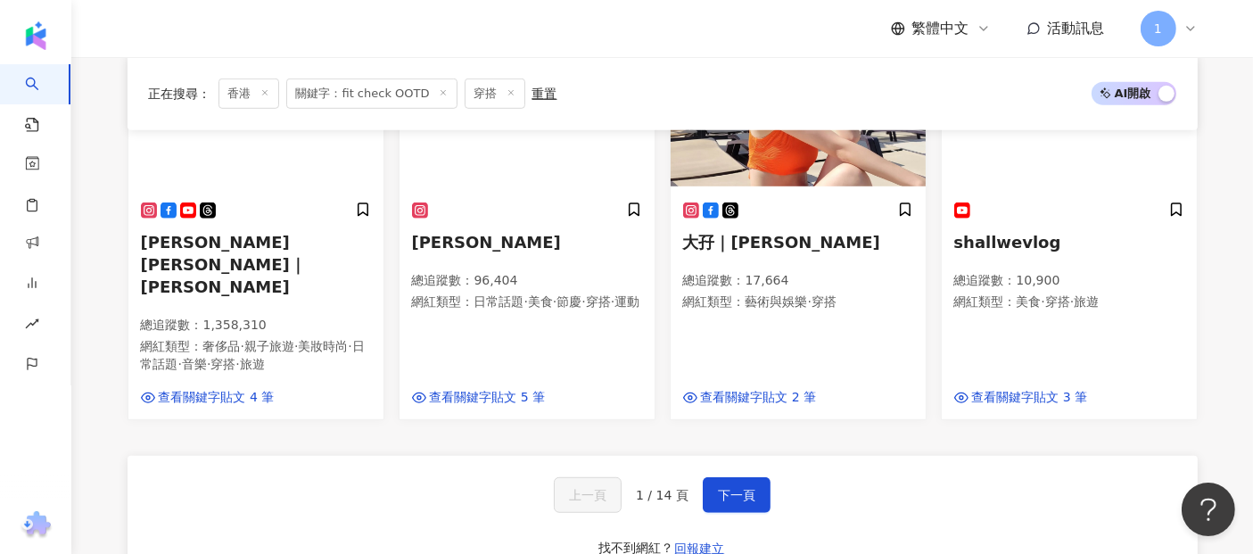
scroll to position [1287, 0]
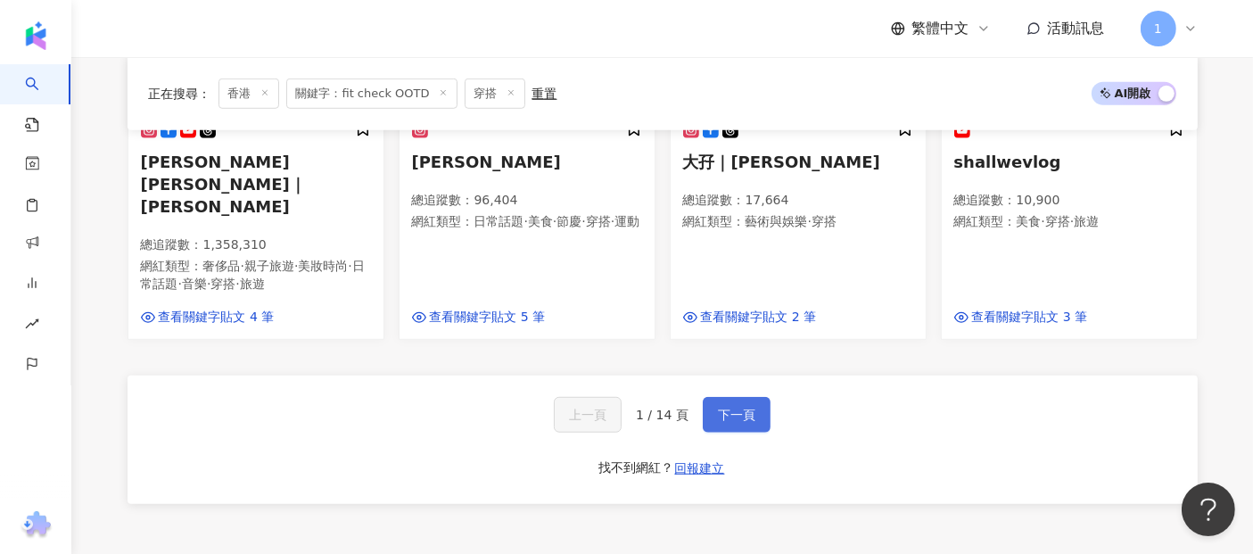
type input "**********"
click at [717, 397] on button "下一頁" at bounding box center [737, 415] width 68 height 36
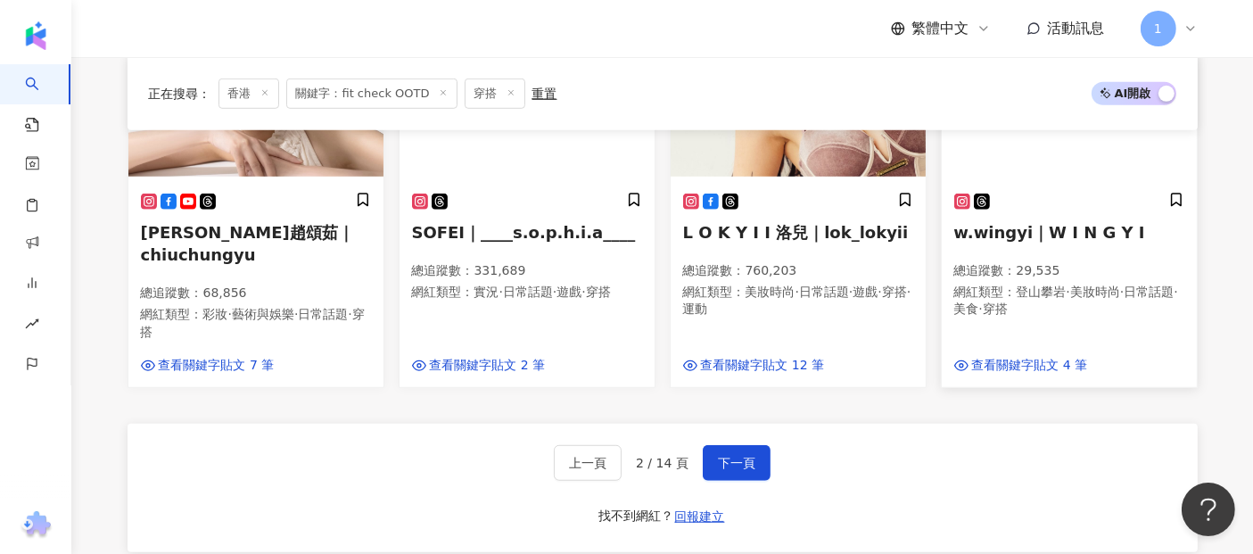
scroll to position [1225, 0]
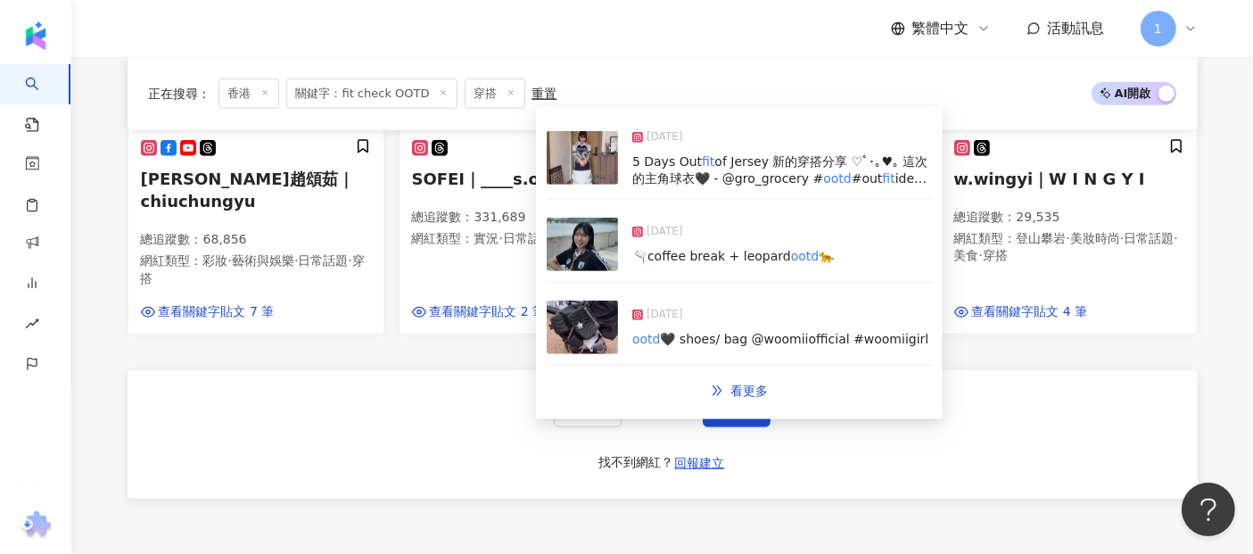
click at [767, 150] on div "[DATE]" at bounding box center [782, 140] width 300 height 25
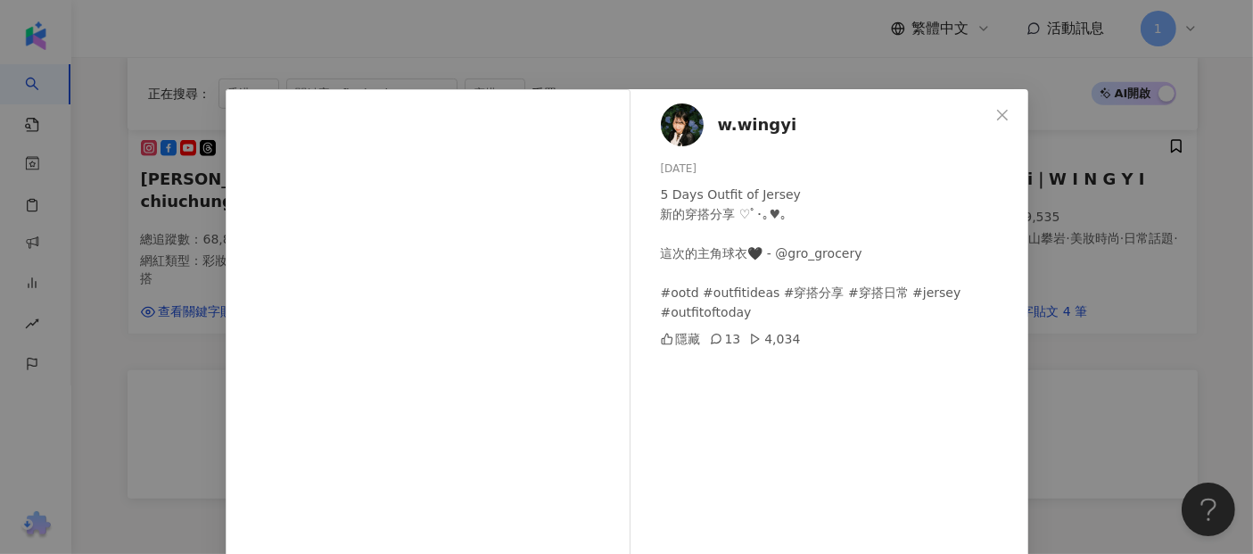
click at [995, 107] on button "Close" at bounding box center [1002, 115] width 36 height 36
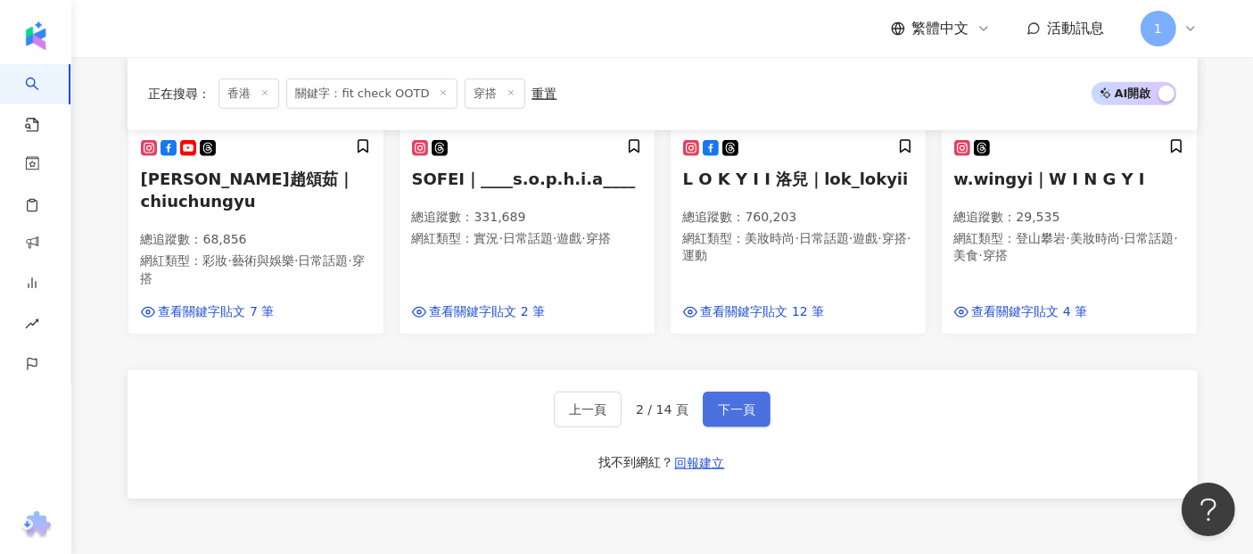
click at [727, 391] on button "下一頁" at bounding box center [737, 409] width 68 height 36
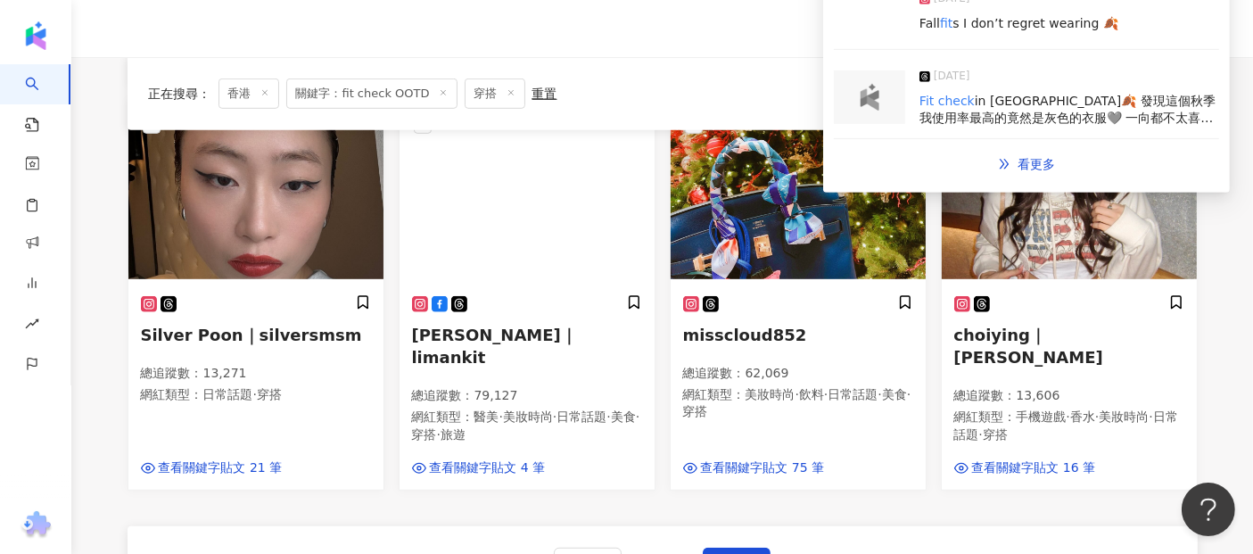
scroll to position [1057, 0]
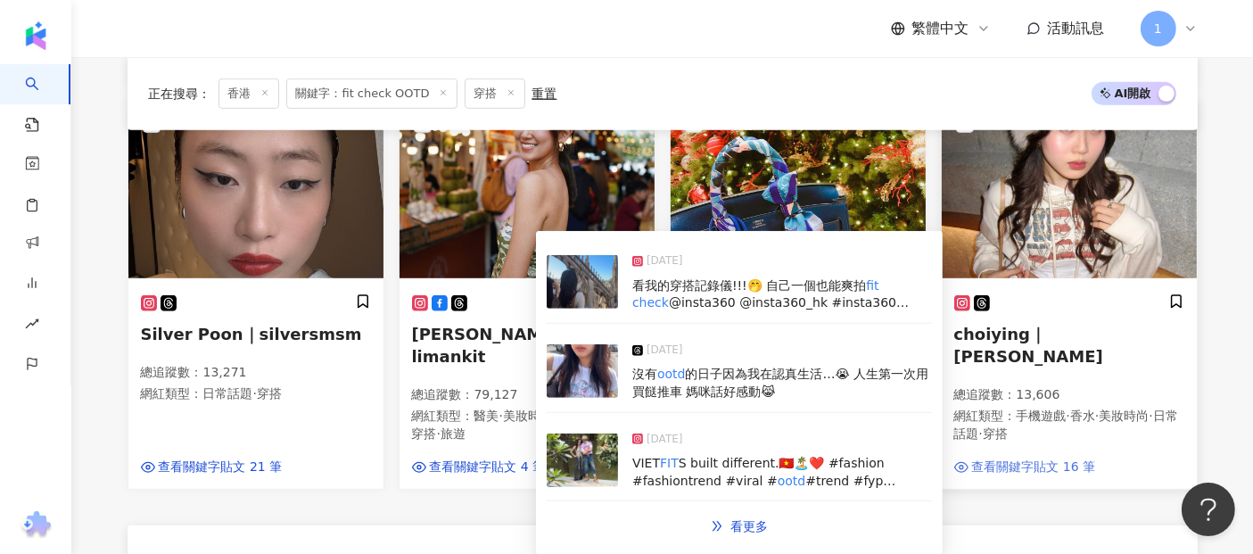
click at [1013, 458] on span "查看關鍵字貼文 16 筆" at bounding box center [1034, 467] width 124 height 18
click at [718, 271] on div "[DATE]" at bounding box center [782, 264] width 300 height 25
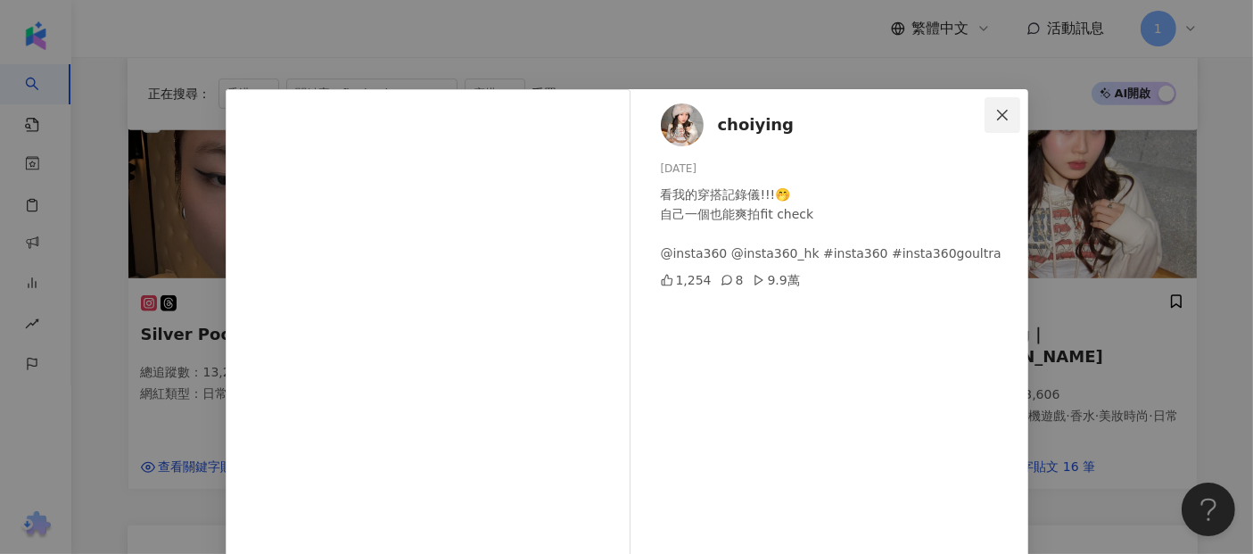
click at [996, 103] on button "Close" at bounding box center [1002, 115] width 36 height 36
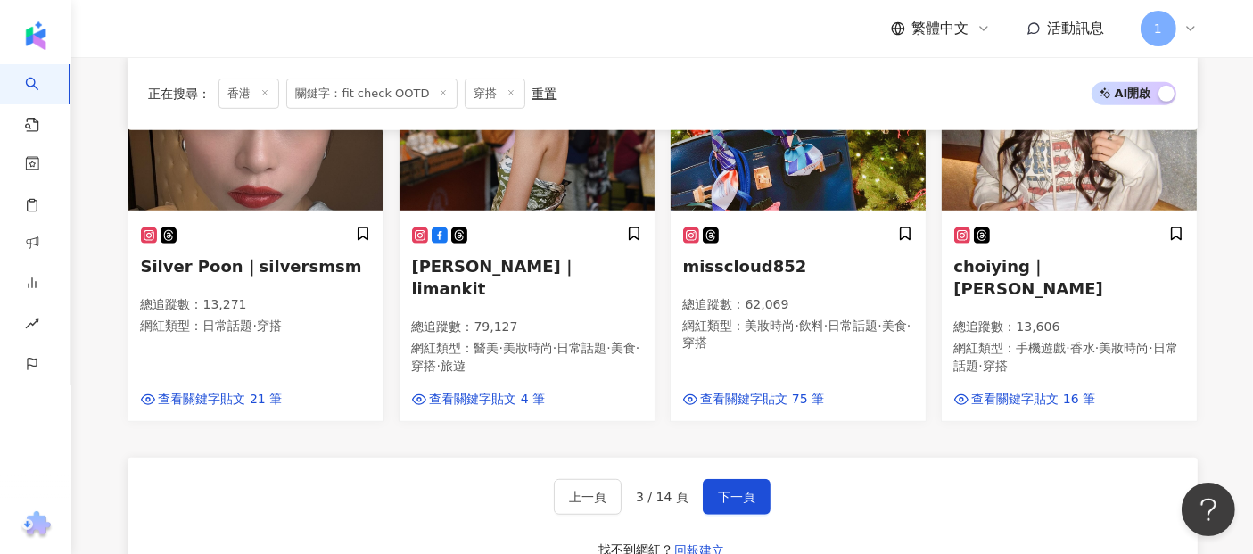
scroll to position [1156, 0]
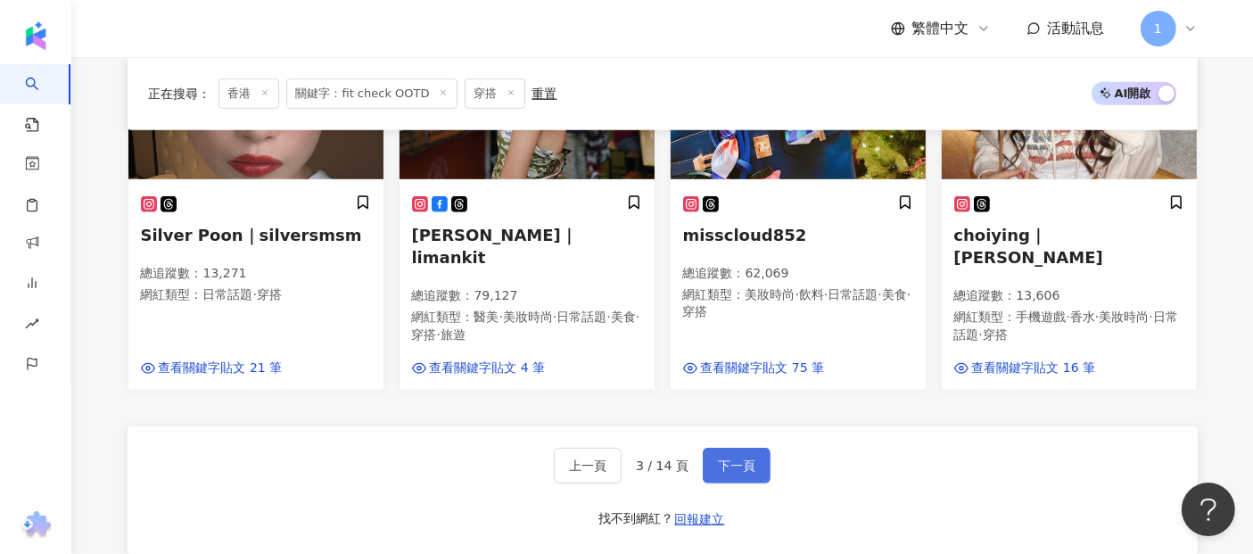
click at [737, 458] on span "下一頁" at bounding box center [736, 465] width 37 height 14
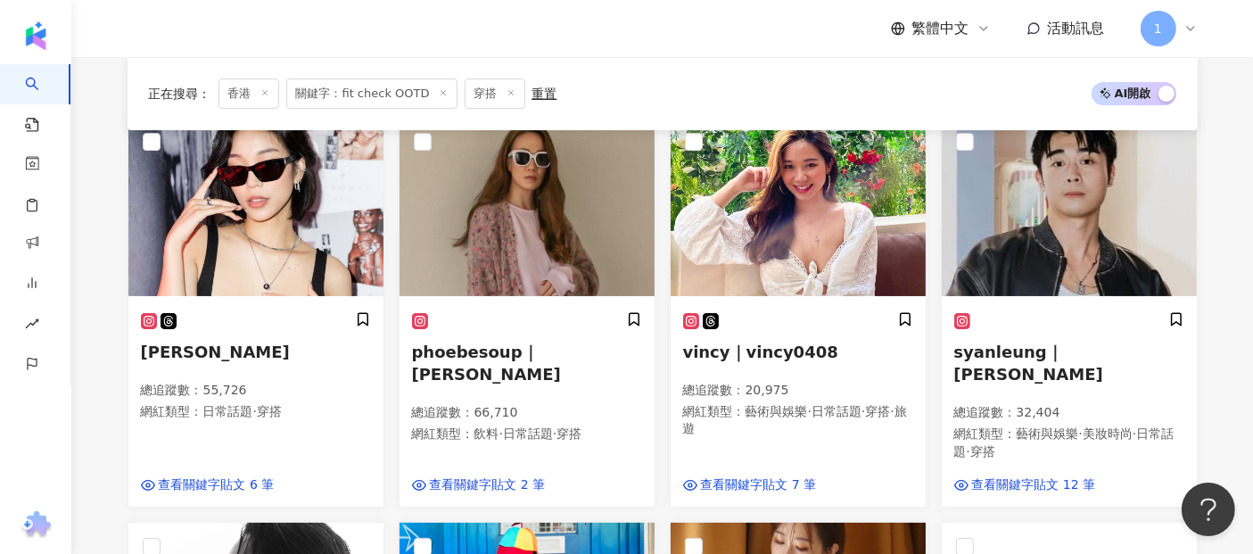
scroll to position [297, 0]
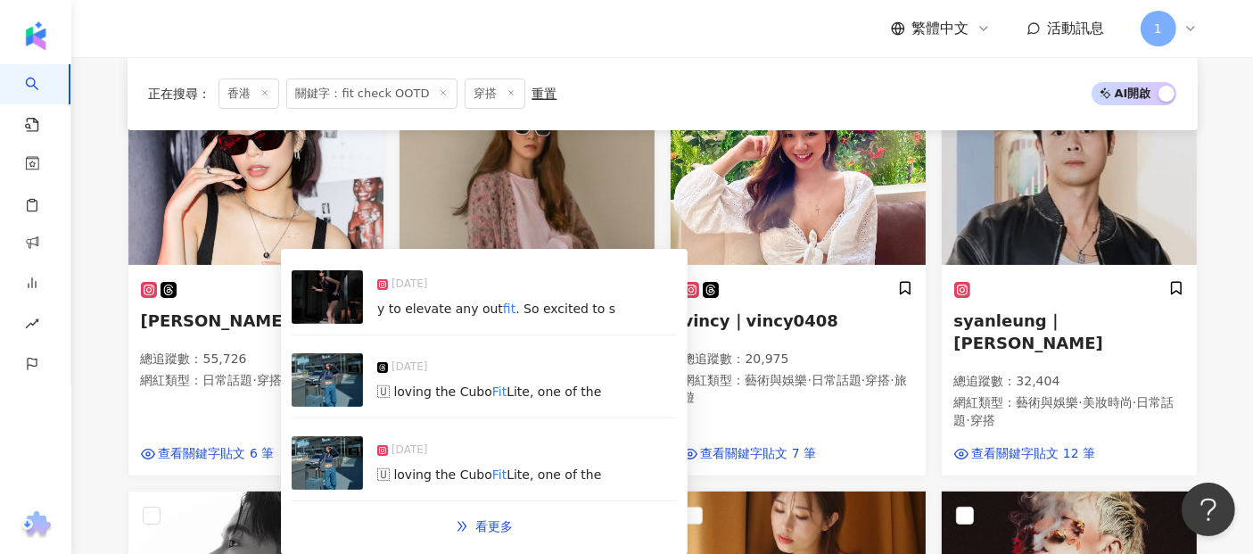
click at [352, 309] on img at bounding box center [327, 296] width 71 height 53
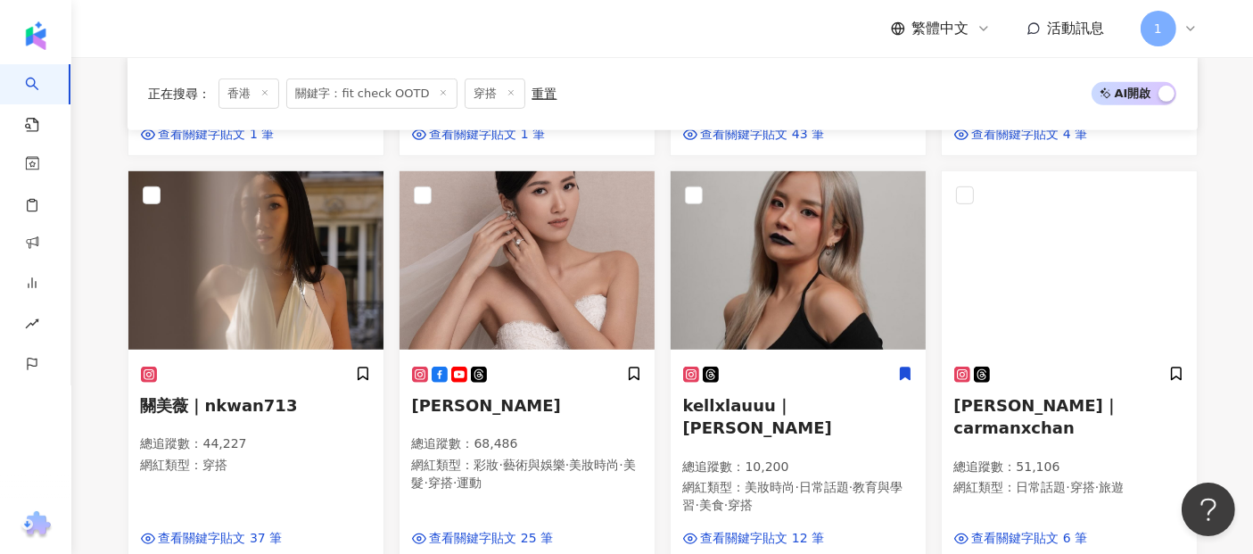
scroll to position [990, 0]
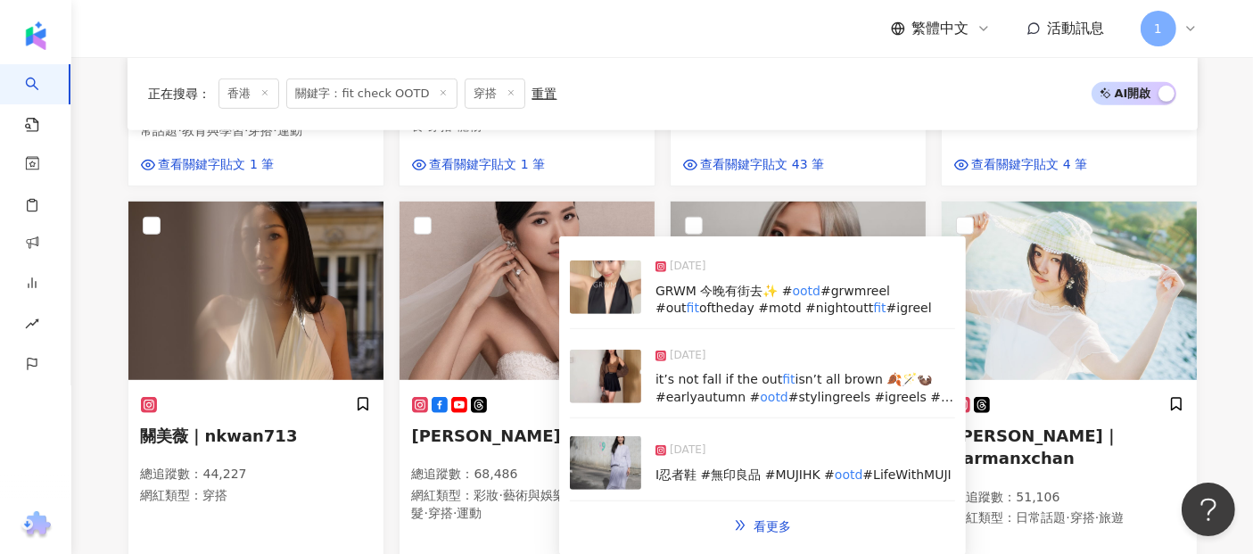
click at [607, 383] on img at bounding box center [605, 375] width 71 height 53
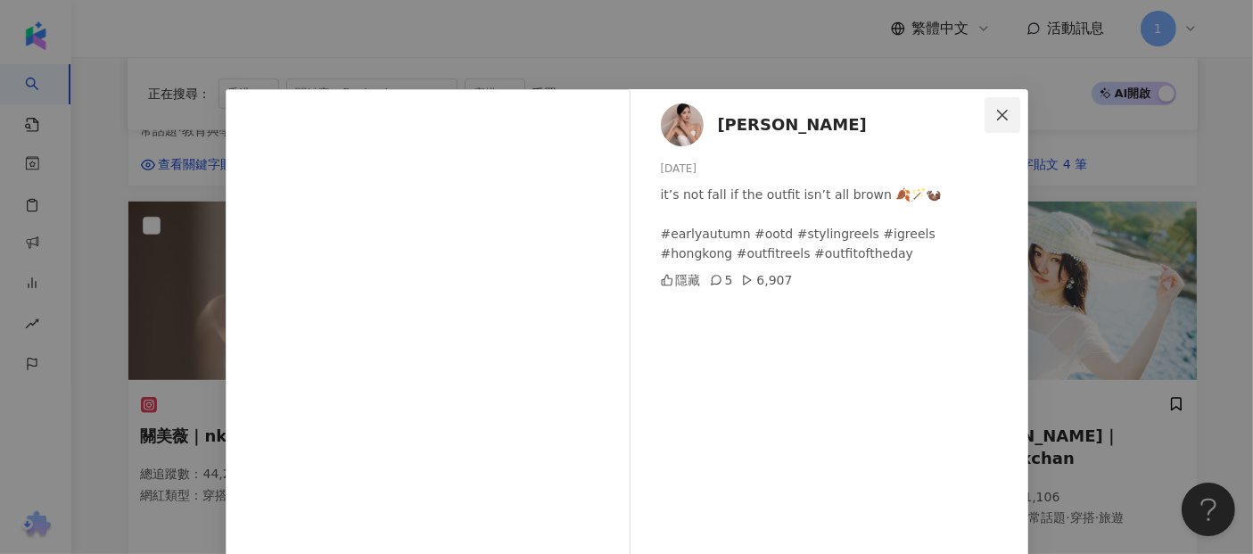
click at [997, 119] on icon "close" at bounding box center [1002, 115] width 14 height 14
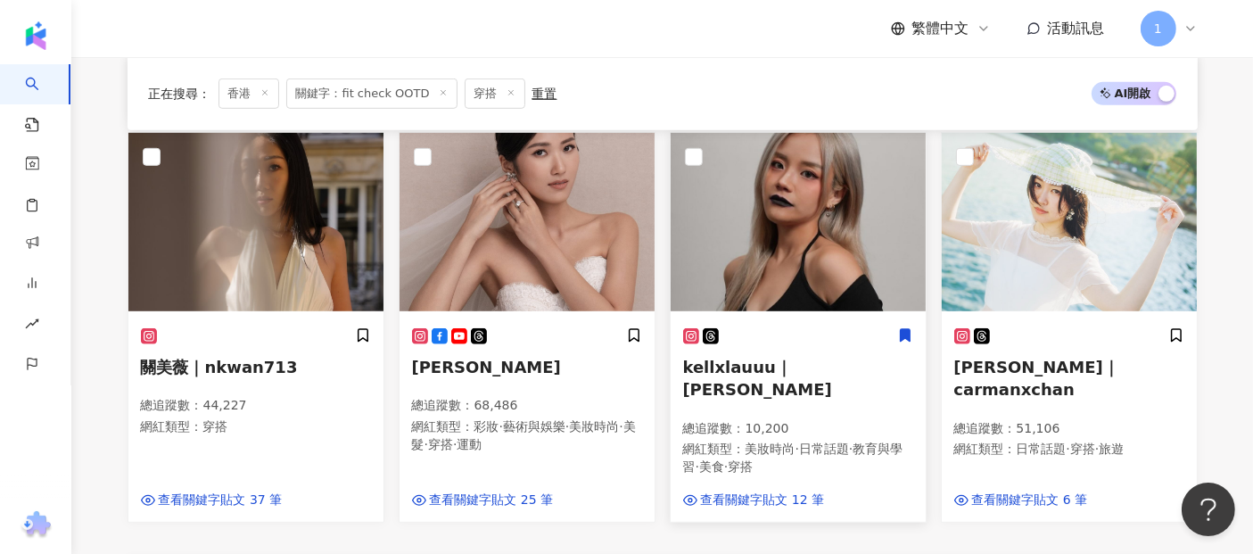
scroll to position [1089, 0]
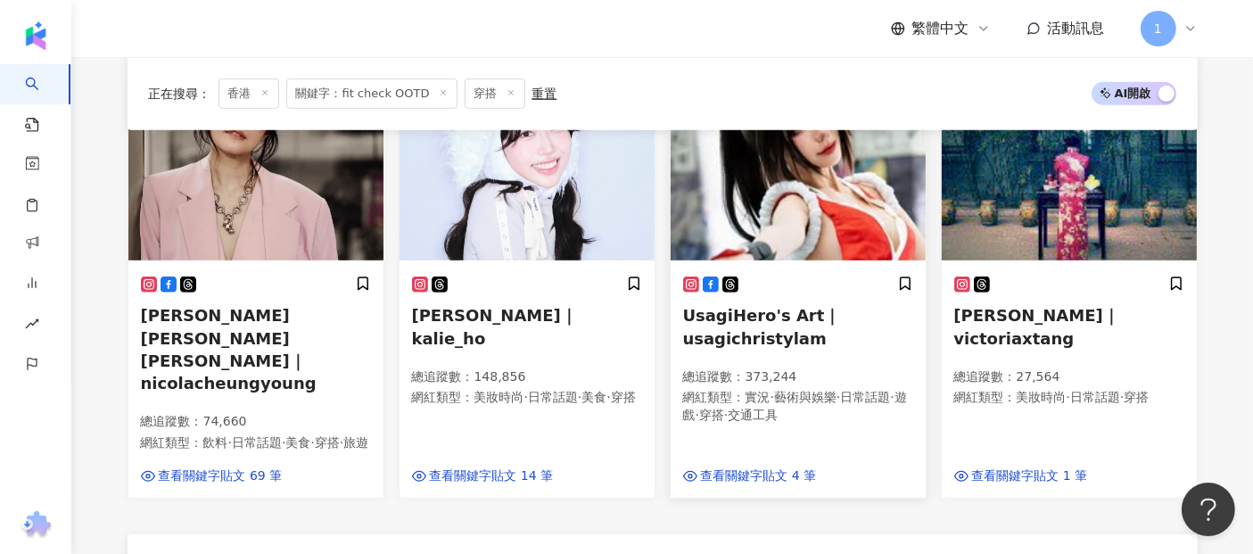
scroll to position [1126, 0]
